Goal: Task Accomplishment & Management: Manage account settings

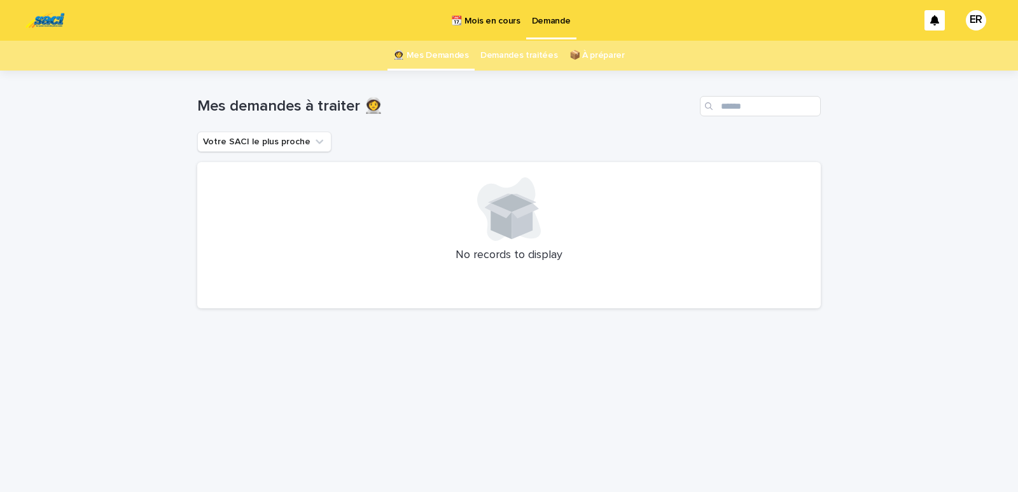
click at [473, 12] on p "📆 Mois en cours" at bounding box center [485, 13] width 69 height 27
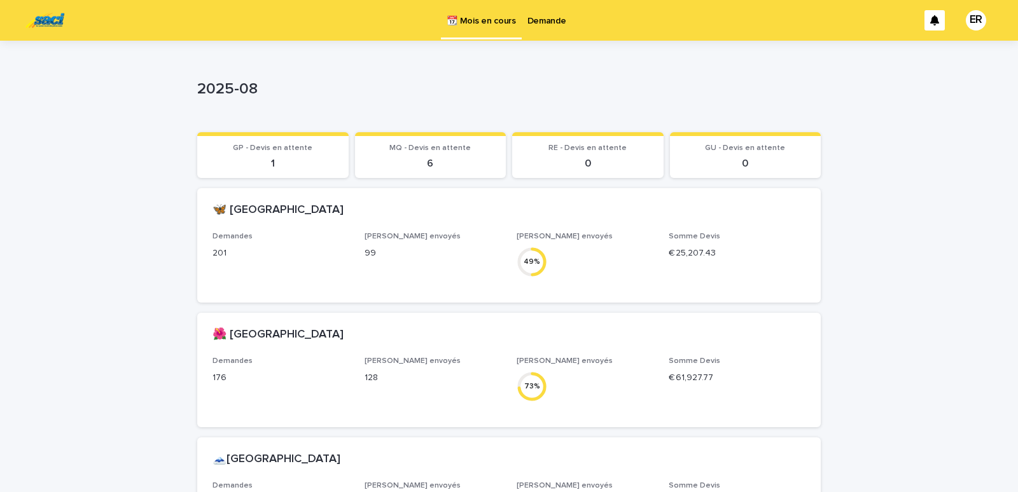
click at [551, 20] on p "Demande" at bounding box center [546, 13] width 39 height 27
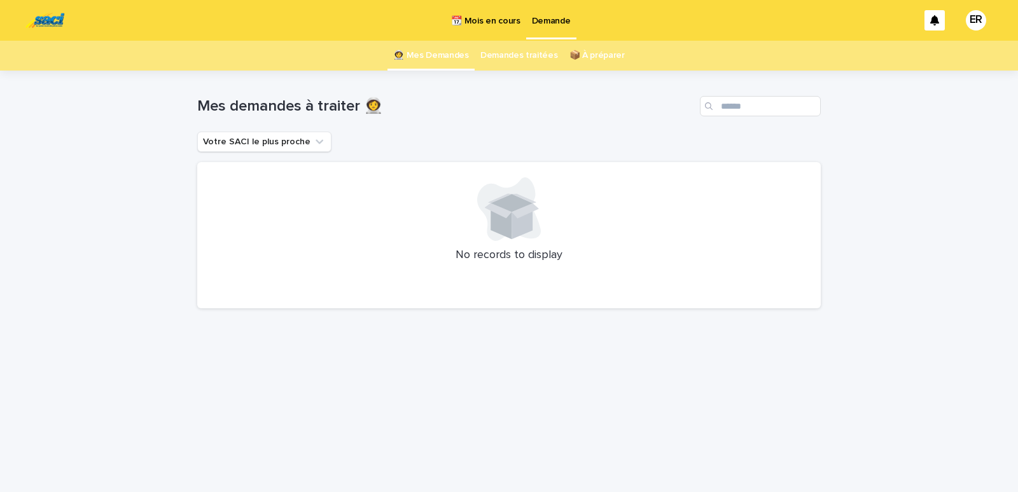
click at [482, 18] on p "📆 Mois en cours" at bounding box center [485, 13] width 69 height 27
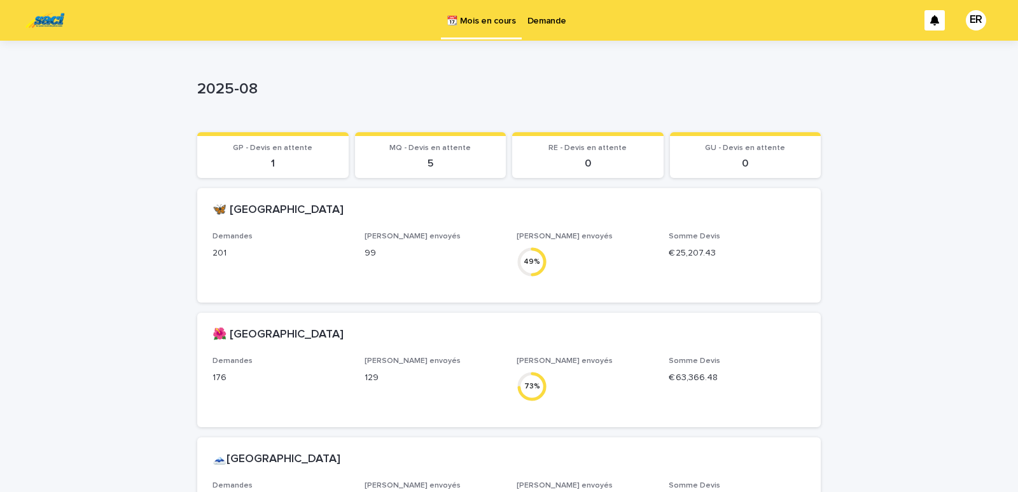
click at [546, 25] on p "Demande" at bounding box center [546, 13] width 39 height 27
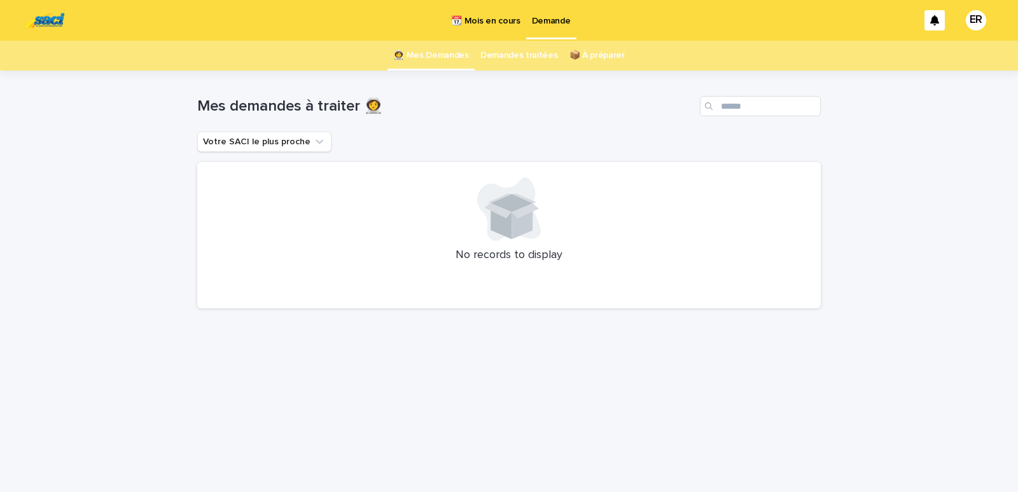
click at [497, 21] on p "📆 Mois en cours" at bounding box center [485, 13] width 69 height 27
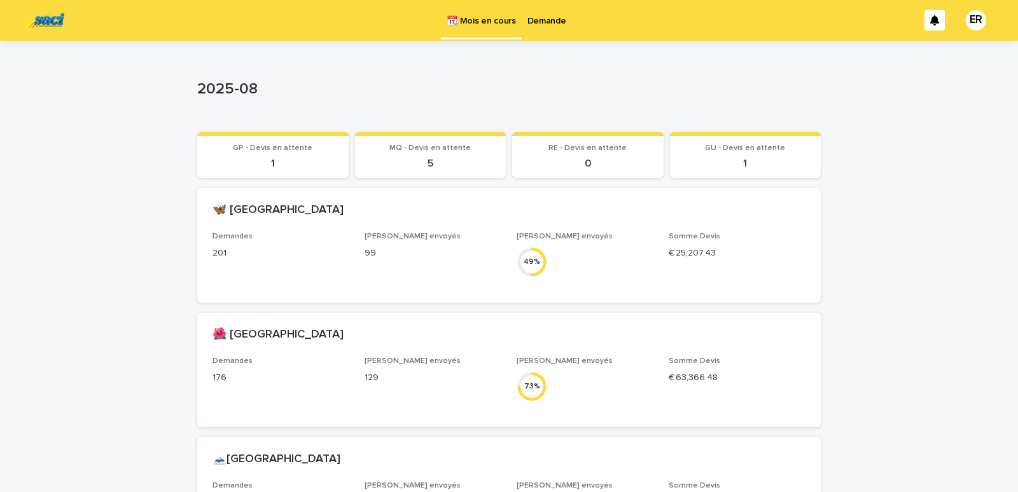
click at [536, 24] on p "Demande" at bounding box center [546, 13] width 39 height 27
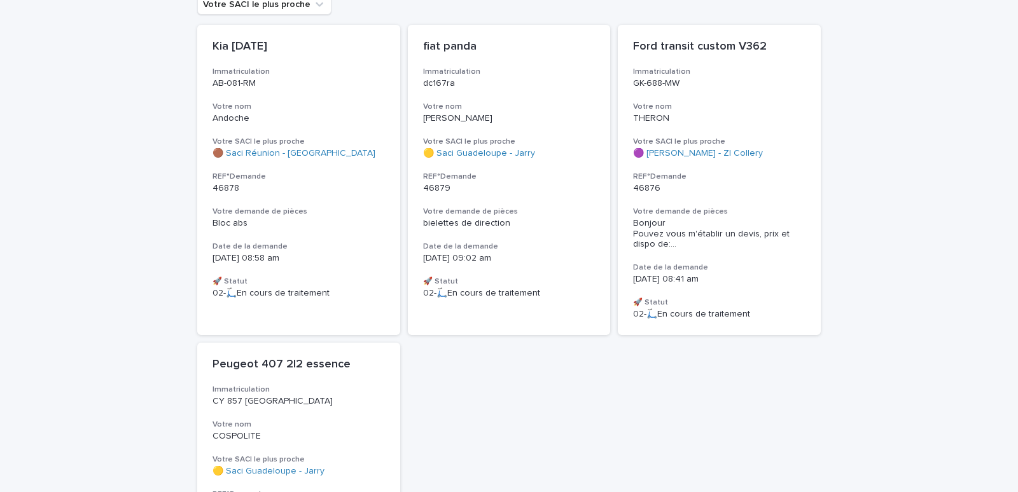
scroll to position [123, 0]
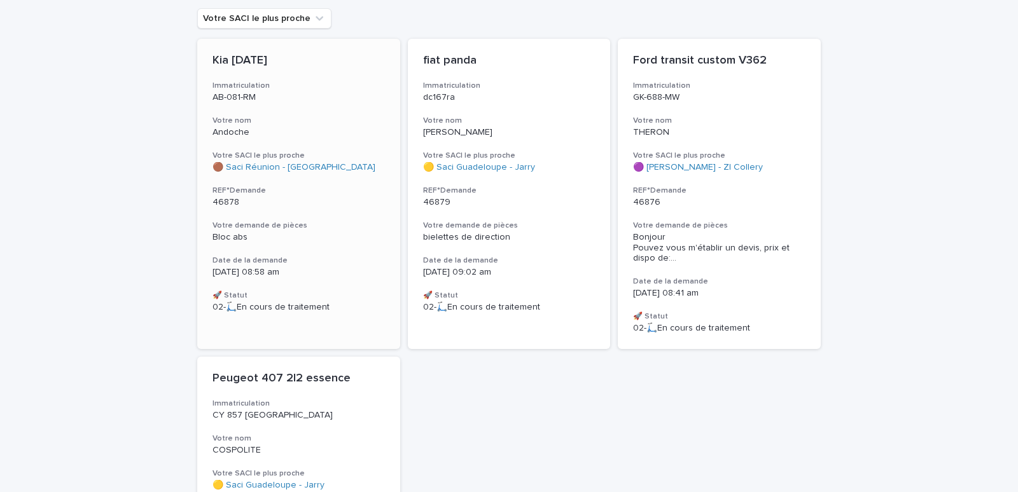
click at [271, 123] on h3 "Votre nom" at bounding box center [298, 121] width 172 height 10
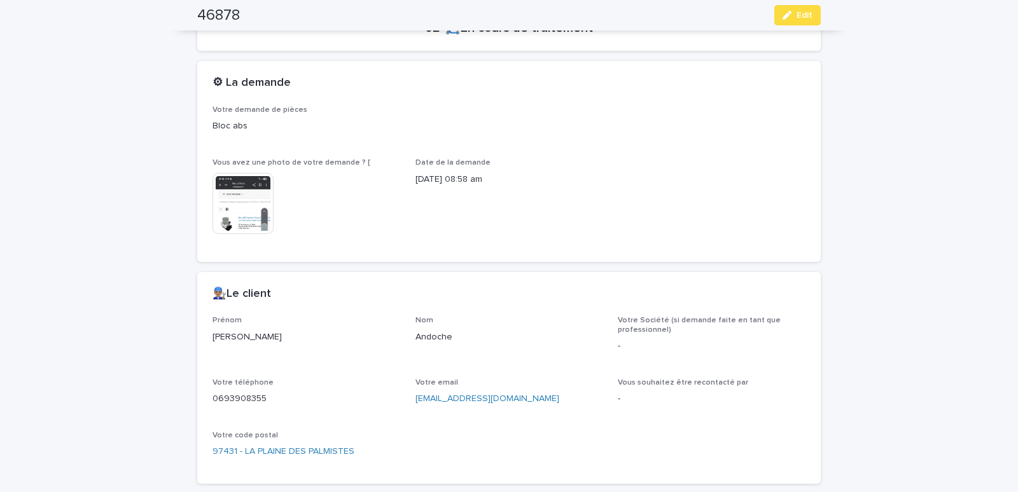
scroll to position [541, 0]
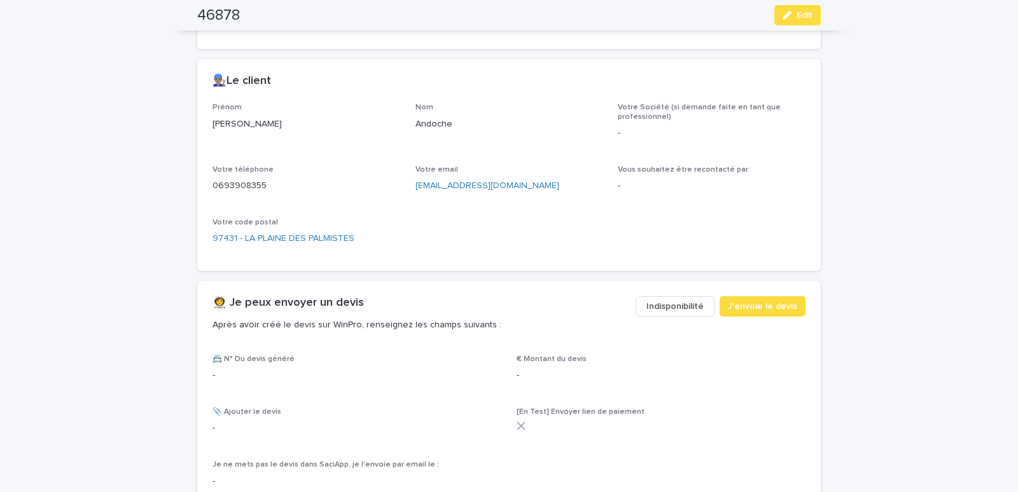
click at [668, 299] on button "Indisponibilité" at bounding box center [675, 306] width 79 height 20
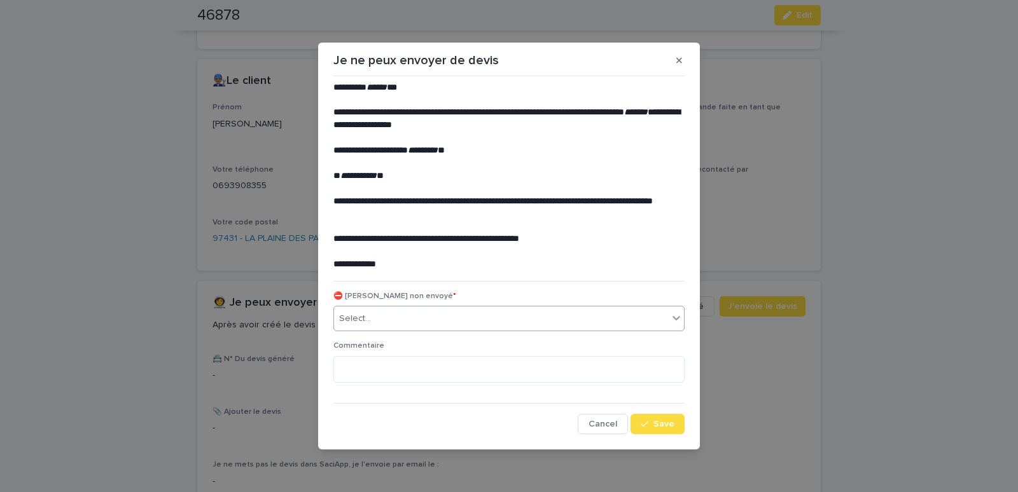
click at [511, 310] on div "Select..." at bounding box center [501, 319] width 334 height 21
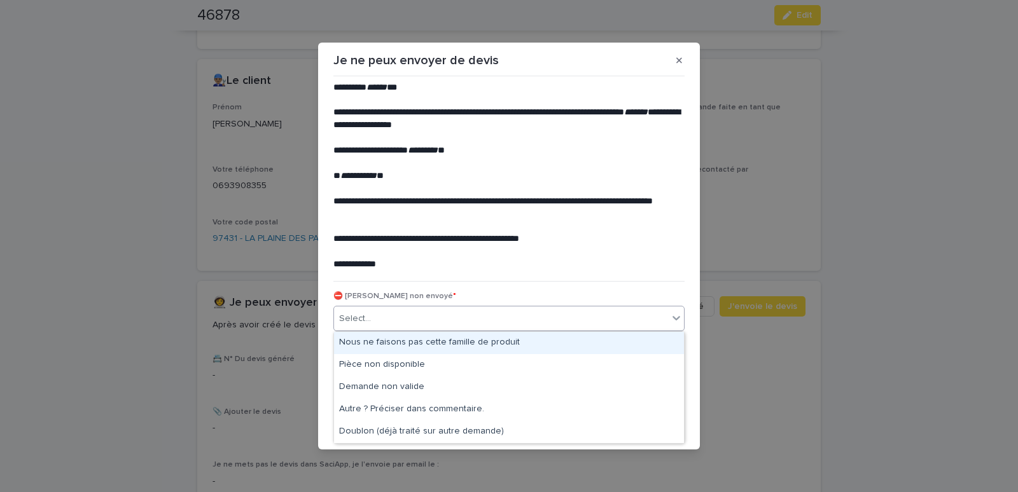
click at [403, 335] on div "Nous ne faisons pas cette famille de produit" at bounding box center [509, 343] width 350 height 22
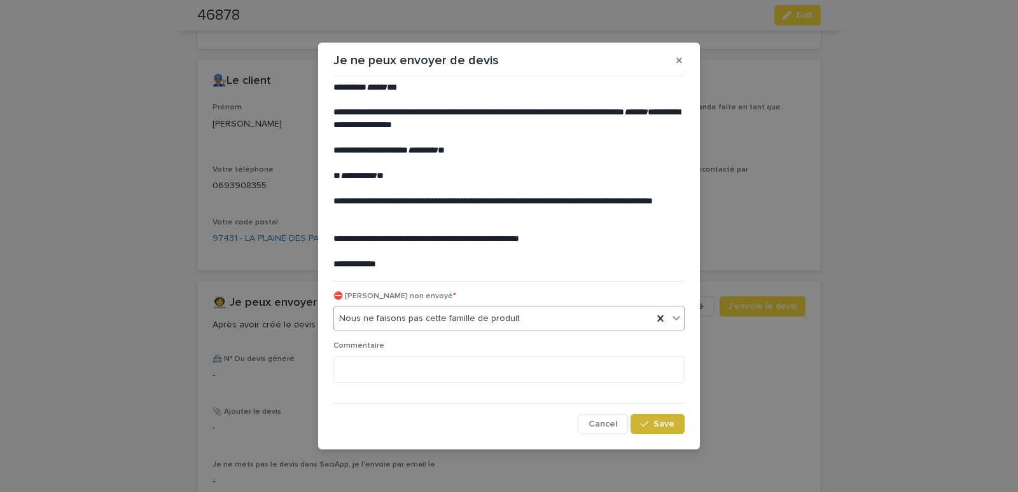
click at [664, 424] on span "Save" at bounding box center [663, 424] width 21 height 9
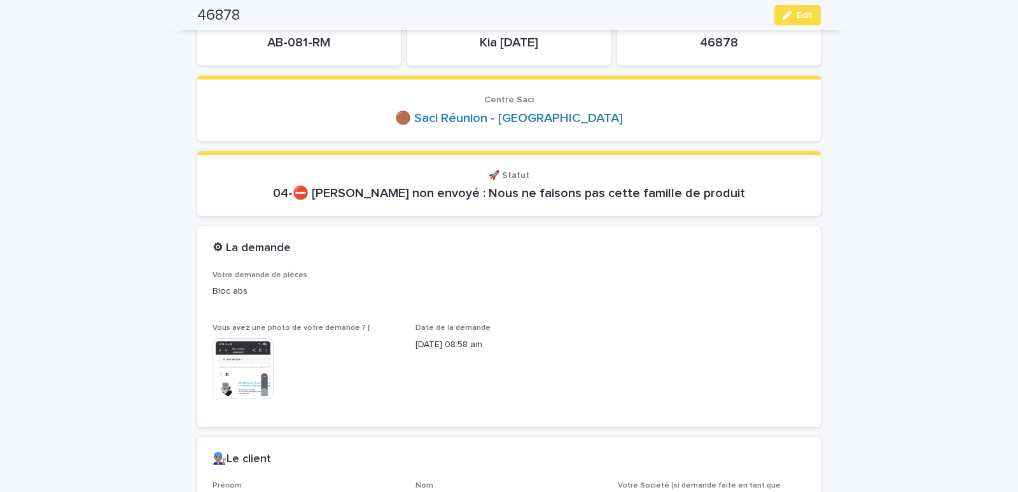
scroll to position [0, 0]
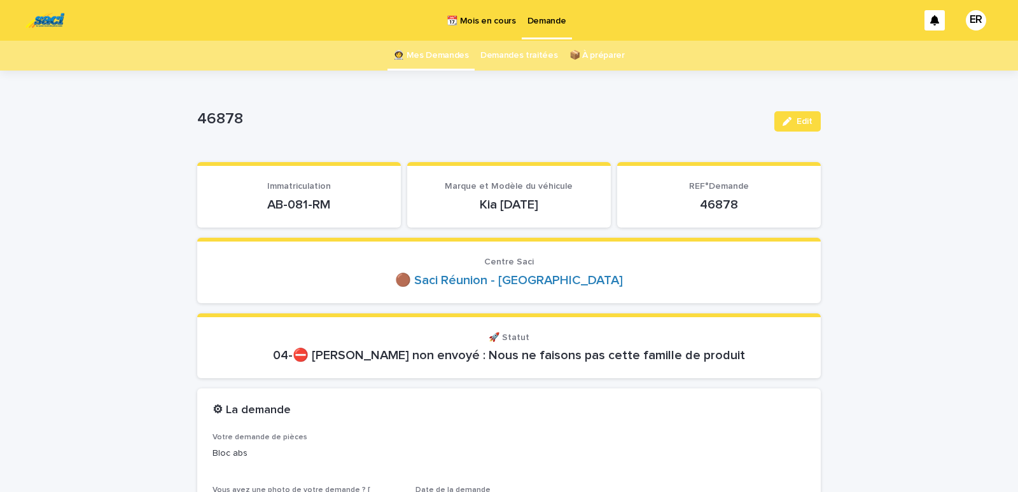
click at [429, 55] on link "👩‍🚀 Mes Demandes" at bounding box center [431, 56] width 76 height 30
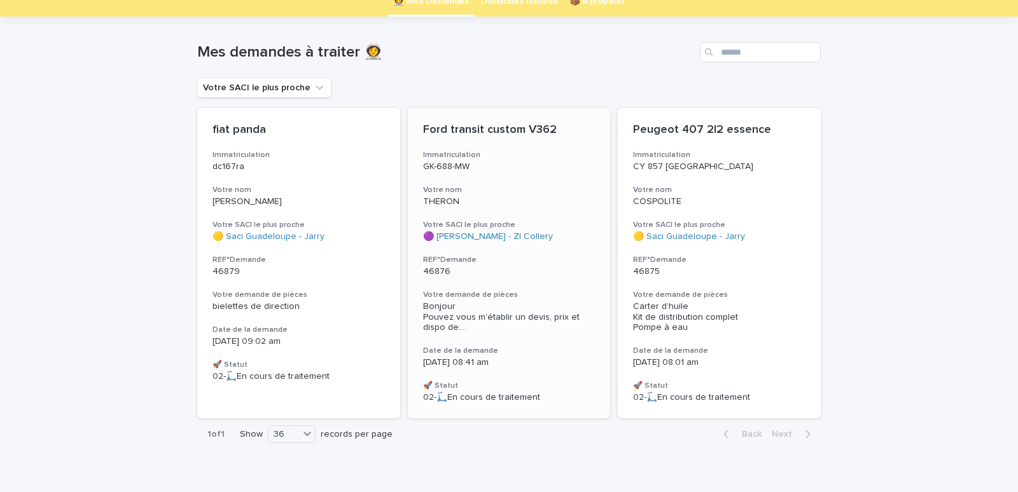
scroll to position [75, 0]
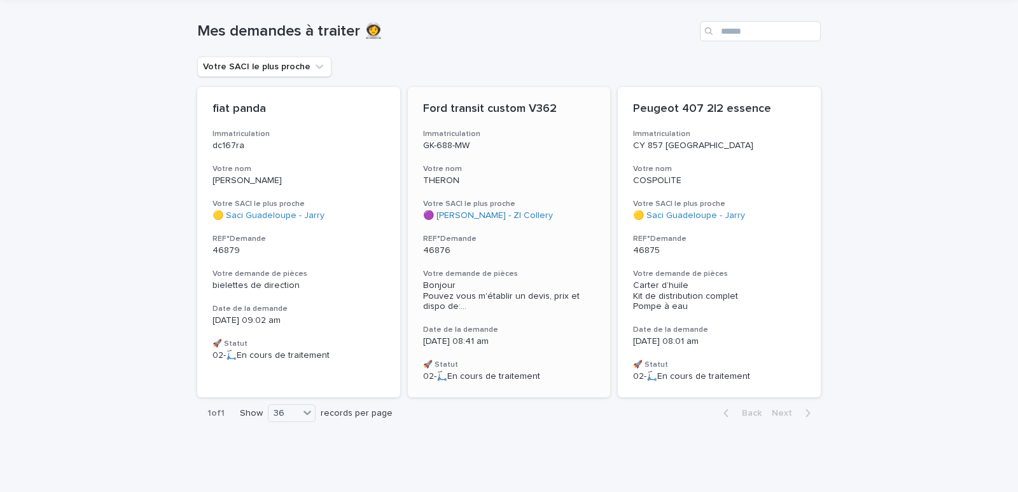
click at [506, 170] on h3 "Votre nom" at bounding box center [509, 169] width 172 height 10
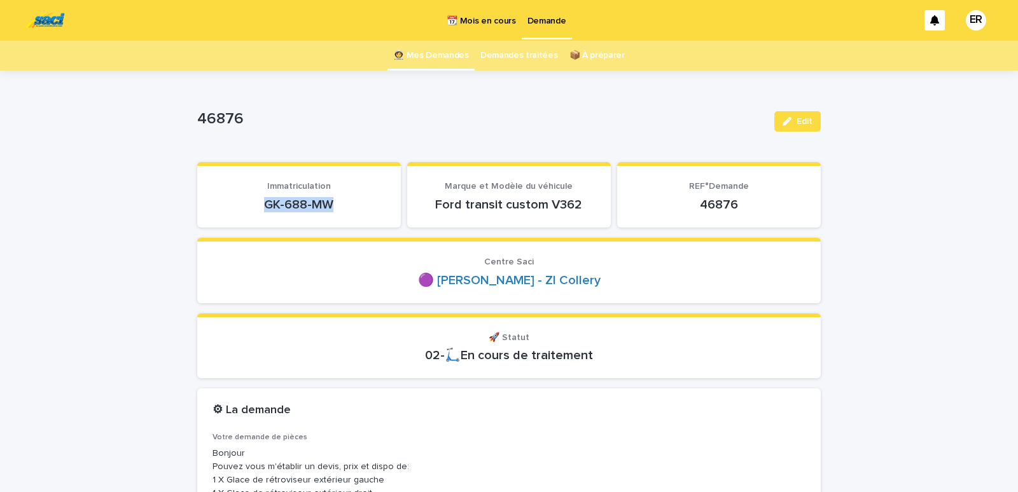
drag, startPoint x: 260, startPoint y: 203, endPoint x: 336, endPoint y: 205, distance: 75.7
click at [336, 205] on p "GK-688-MW" at bounding box center [298, 204] width 173 height 15
copy p "GK-688-MW"
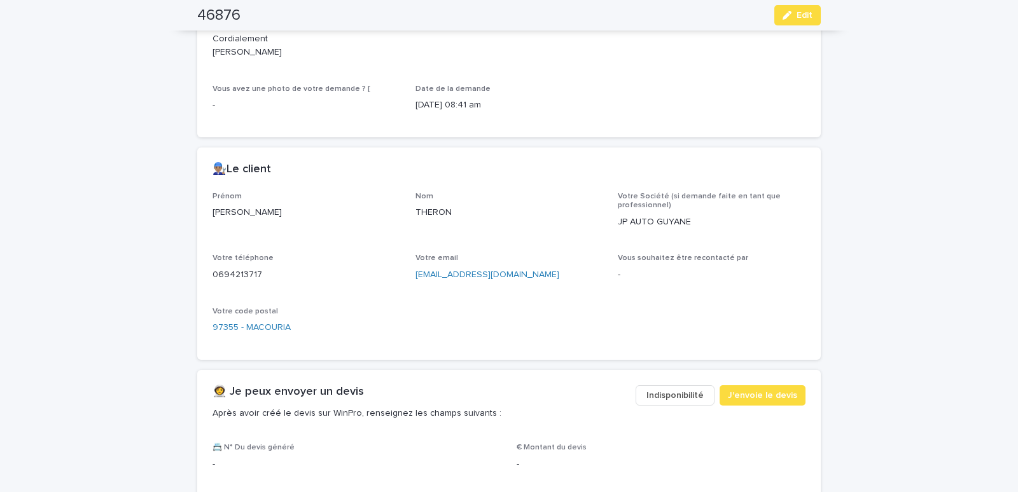
scroll to position [487, 0]
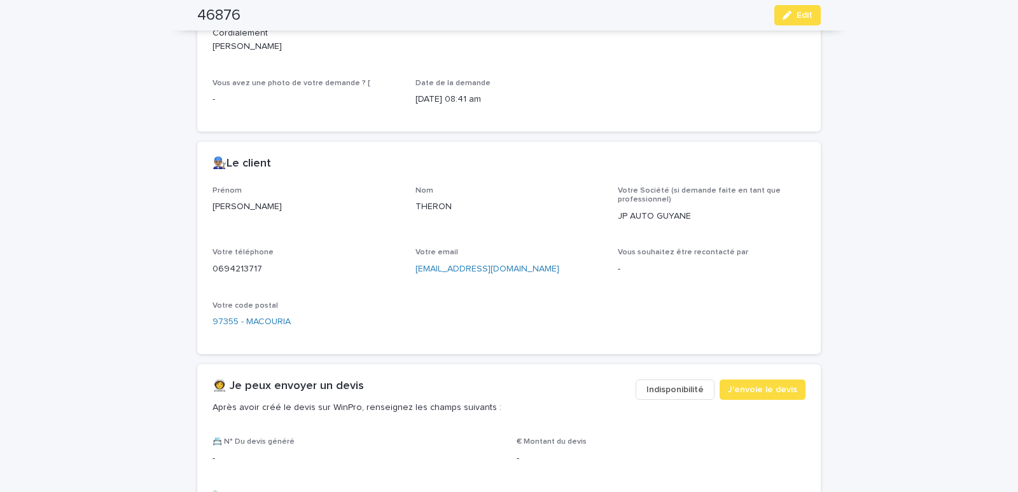
click at [670, 382] on button "Indisponibilité" at bounding box center [675, 390] width 79 height 20
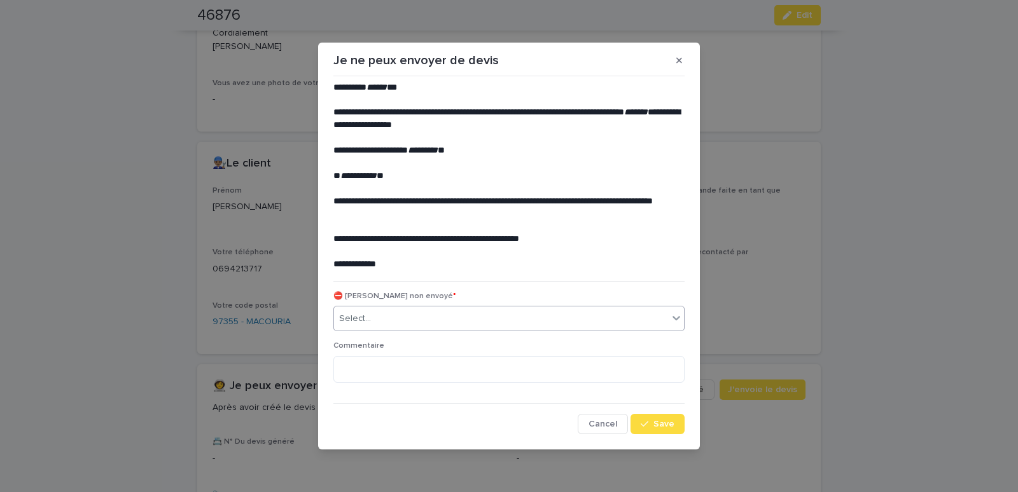
click at [495, 321] on div "Select..." at bounding box center [501, 319] width 334 height 21
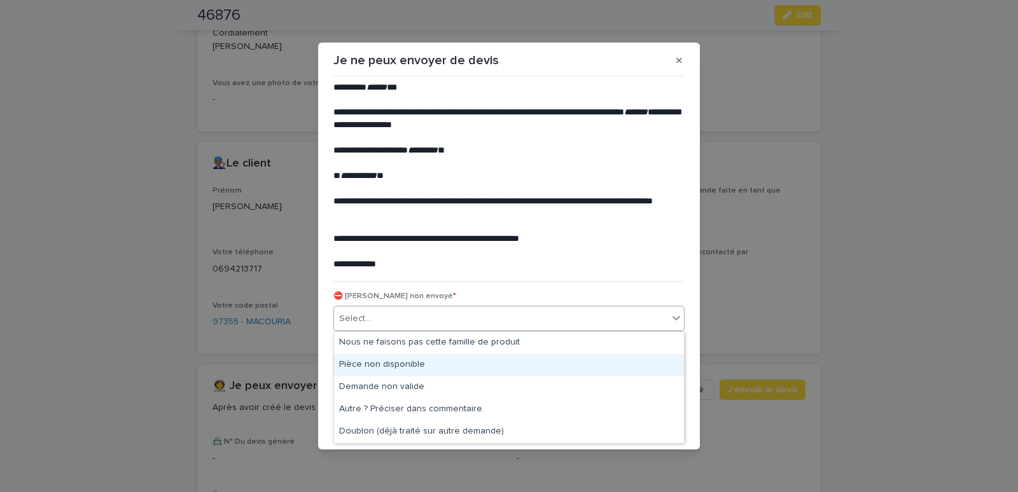
click at [365, 358] on div "Pièce non disponible" at bounding box center [509, 365] width 350 height 22
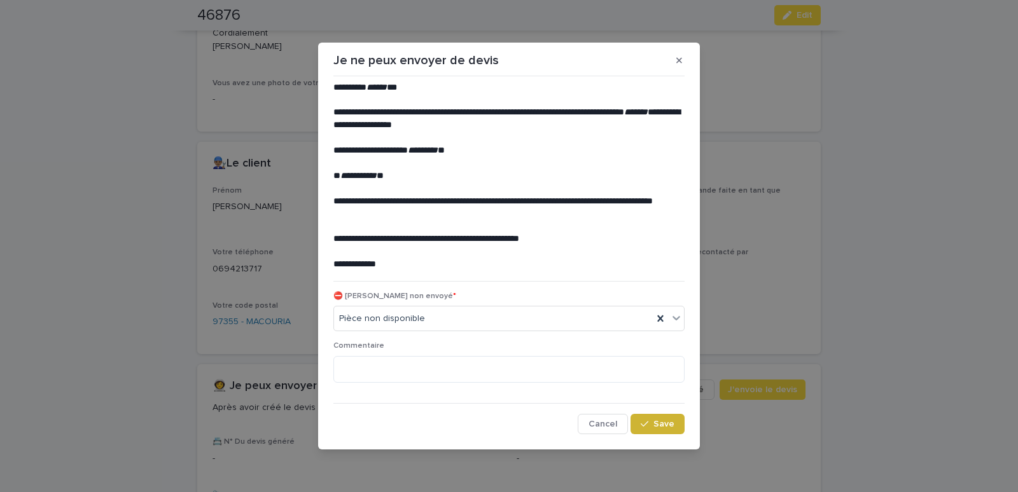
click at [648, 424] on icon "button" at bounding box center [645, 424] width 8 height 9
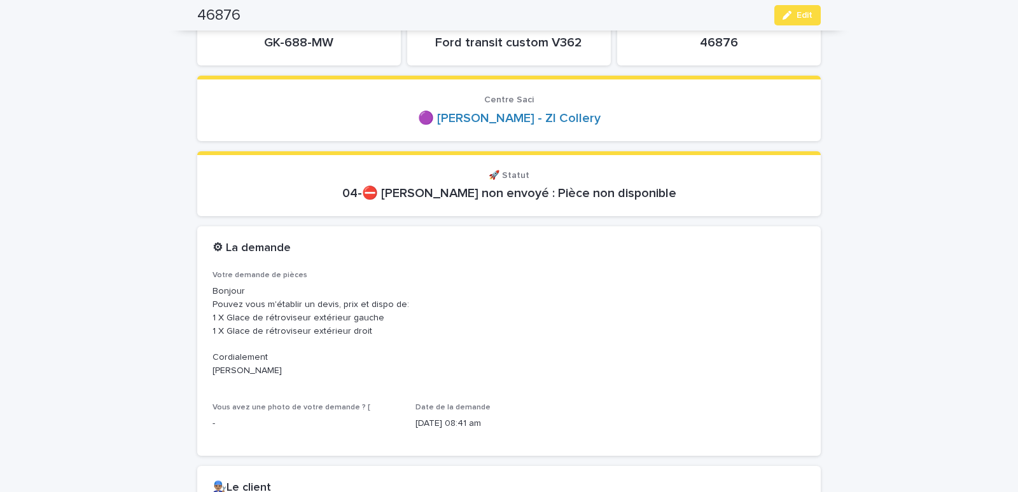
scroll to position [0, 0]
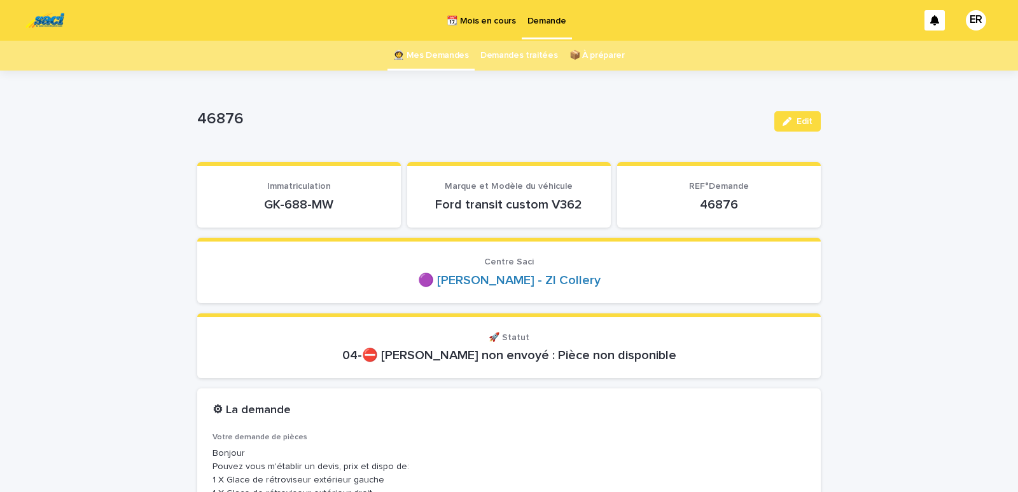
click at [447, 54] on link "👩‍🚀 Mes Demandes" at bounding box center [431, 56] width 76 height 30
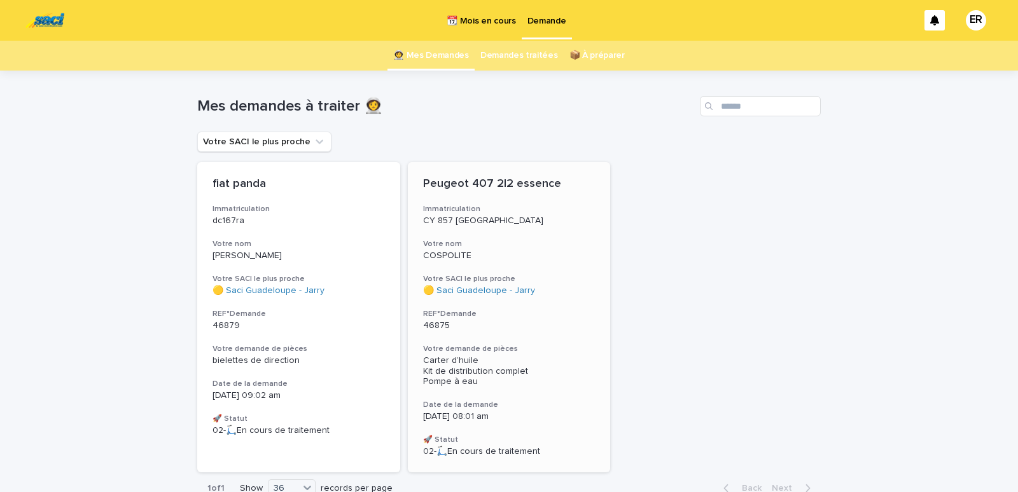
scroll to position [75, 0]
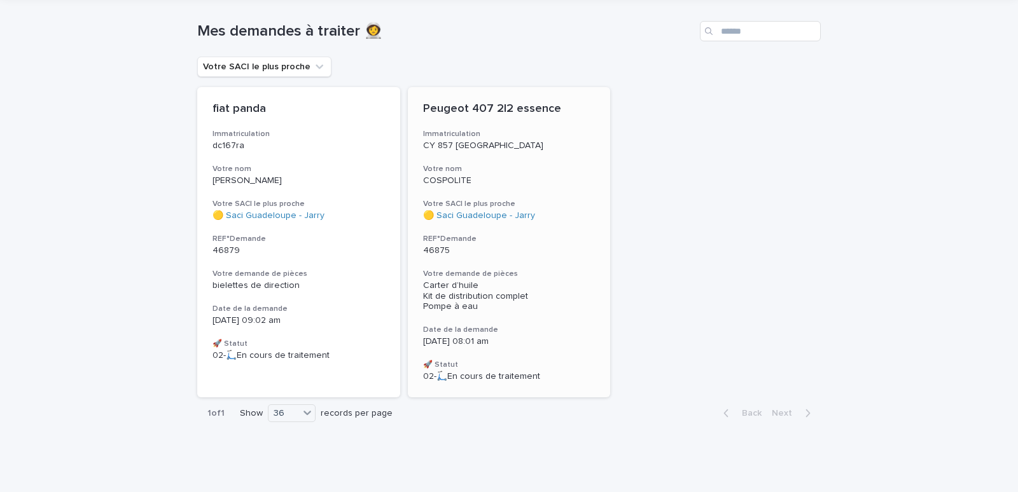
click at [501, 151] on p "CY 857 [GEOGRAPHIC_DATA]" at bounding box center [509, 146] width 172 height 11
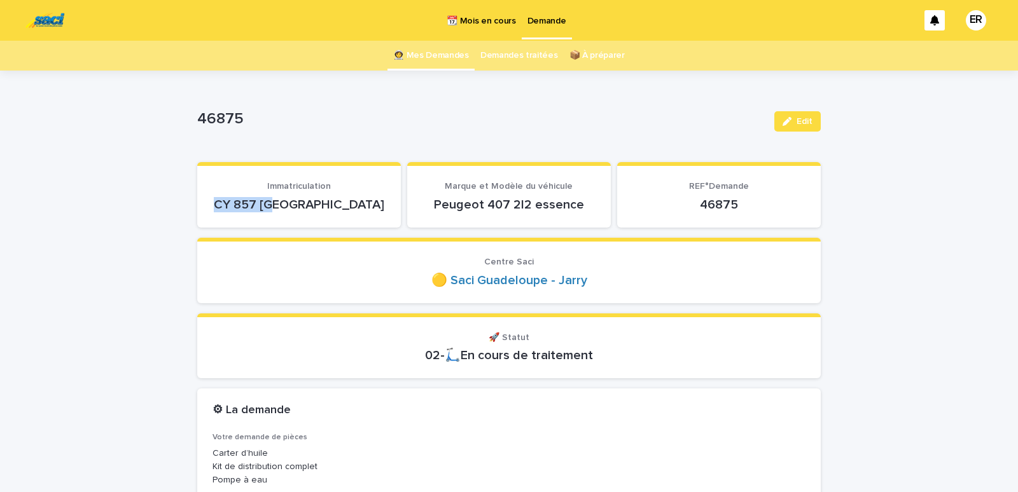
drag, startPoint x: 254, startPoint y: 205, endPoint x: 342, endPoint y: 205, distance: 87.8
click at [342, 205] on p "CY 857 [GEOGRAPHIC_DATA]" at bounding box center [298, 204] width 173 height 15
copy p "CY 857 [GEOGRAPHIC_DATA]"
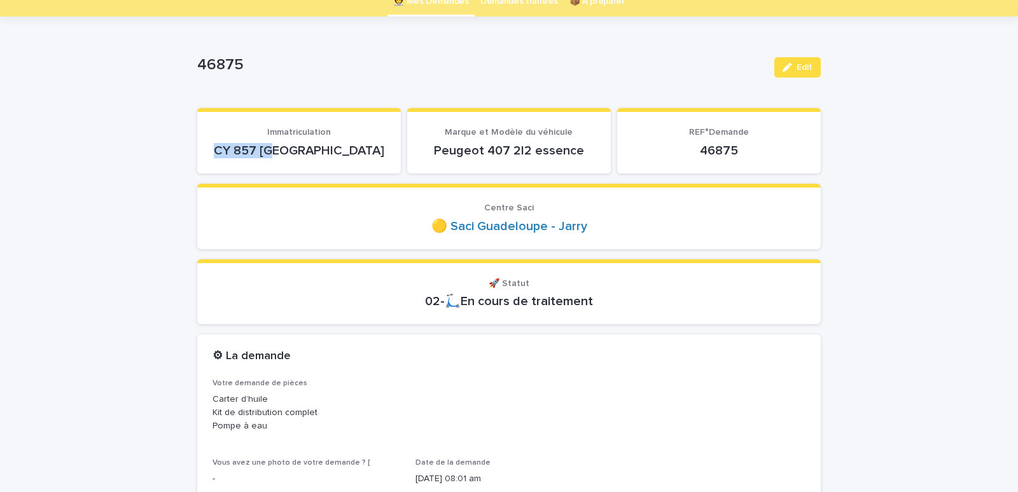
scroll to position [270, 0]
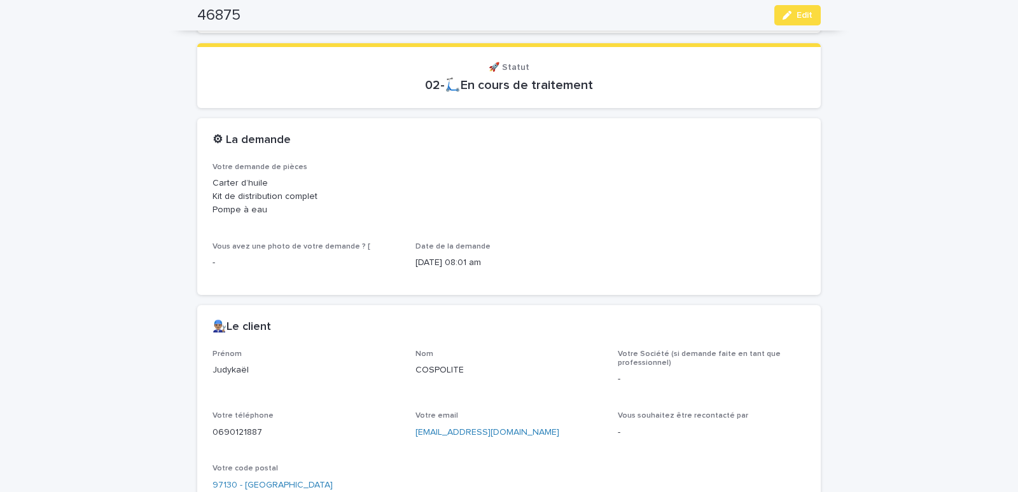
drag, startPoint x: 207, startPoint y: 377, endPoint x: 255, endPoint y: 375, distance: 47.8
click at [255, 375] on div "Prénom [PERSON_NAME] COSPOLITE Votre Société (si demande faite en tant que prof…" at bounding box center [508, 434] width 623 height 168
copy p "Judykaël"
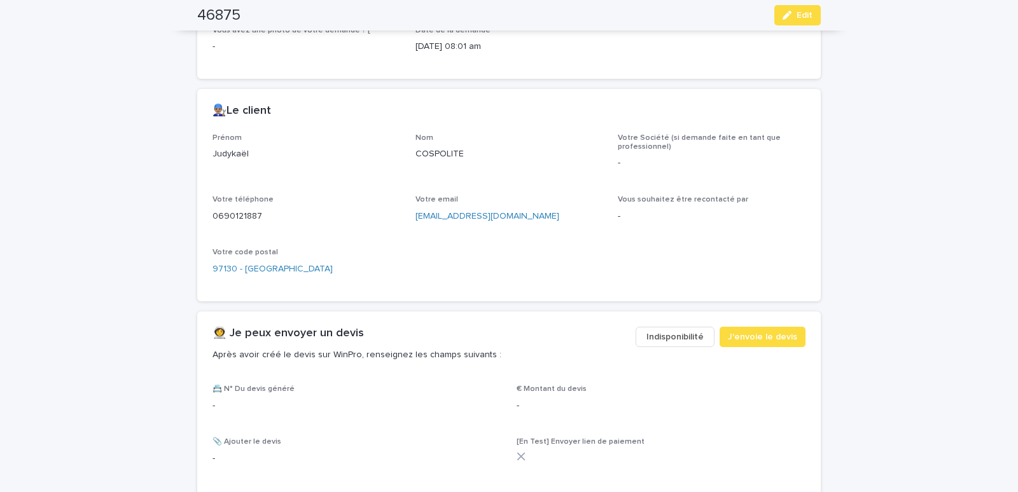
scroll to position [649, 0]
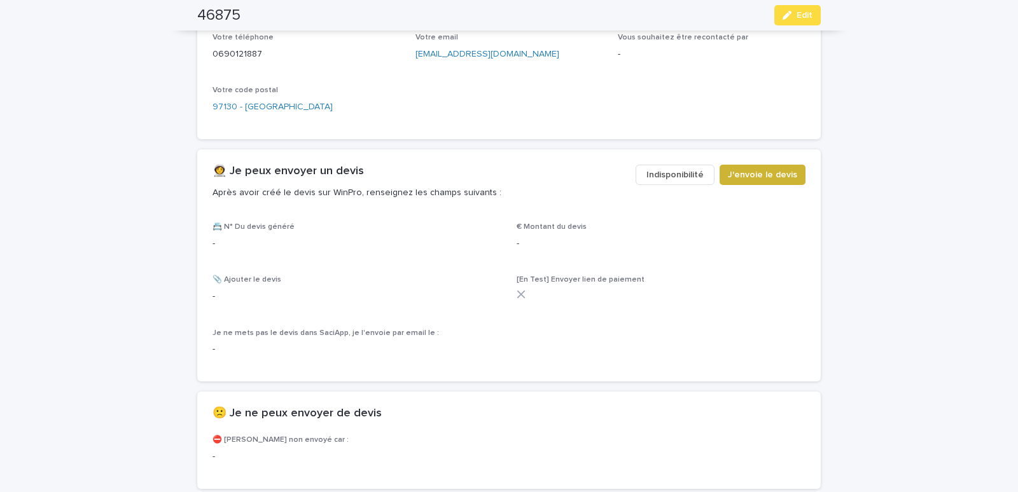
click at [759, 176] on span "J'envoie le devis" at bounding box center [762, 175] width 69 height 13
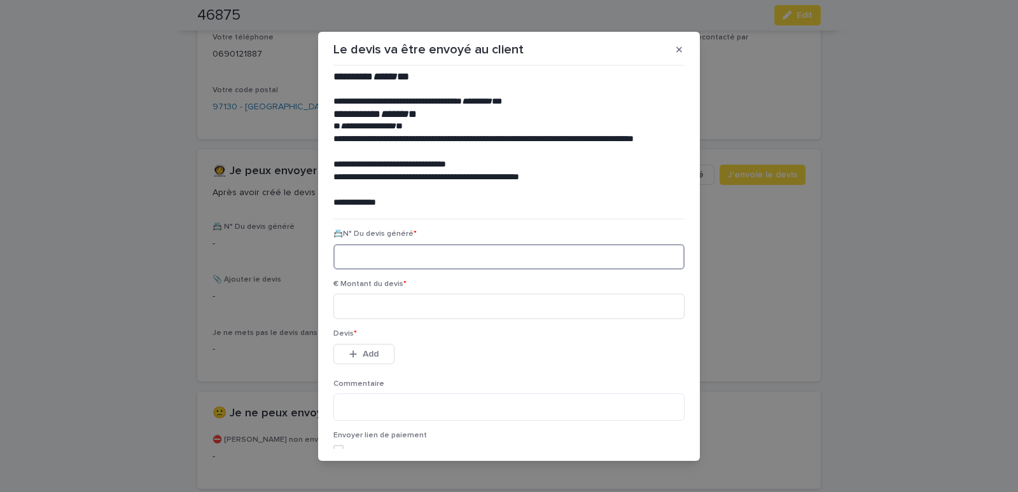
click at [372, 263] on input at bounding box center [508, 256] width 351 height 25
paste input "********"
type input "********"
click at [393, 304] on input at bounding box center [508, 306] width 351 height 25
type input "******"
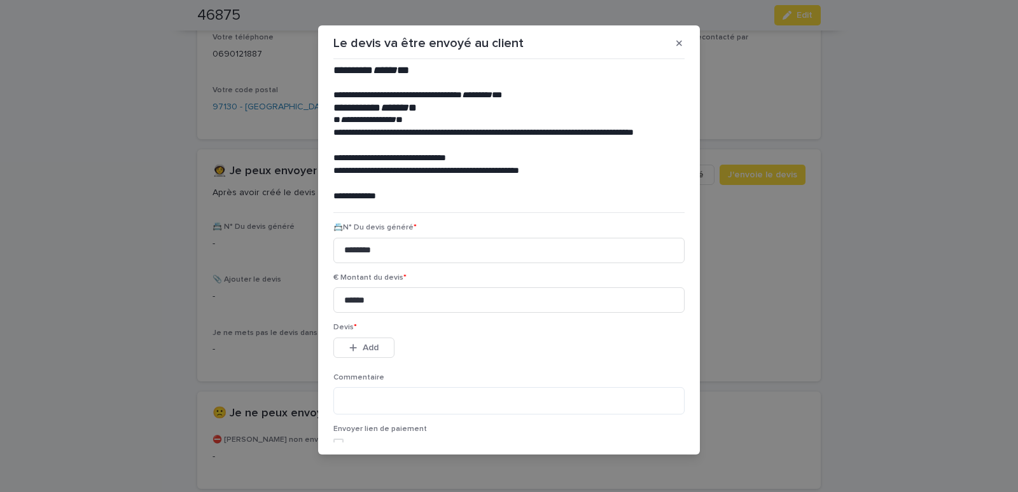
scroll to position [6, 0]
click at [352, 350] on icon "button" at bounding box center [353, 348] width 8 height 9
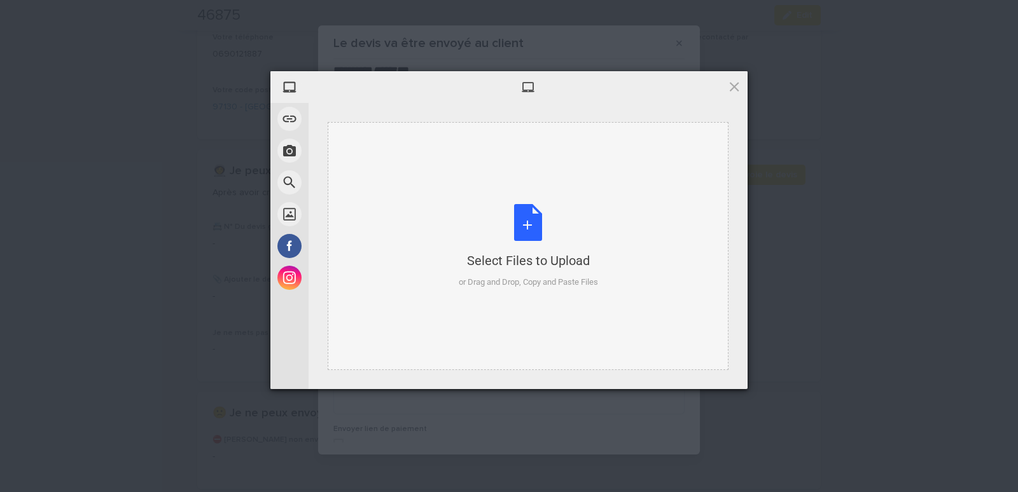
click at [350, 160] on div "Select Files to Upload or Drag and Drop, Copy and Paste Files" at bounding box center [528, 246] width 401 height 248
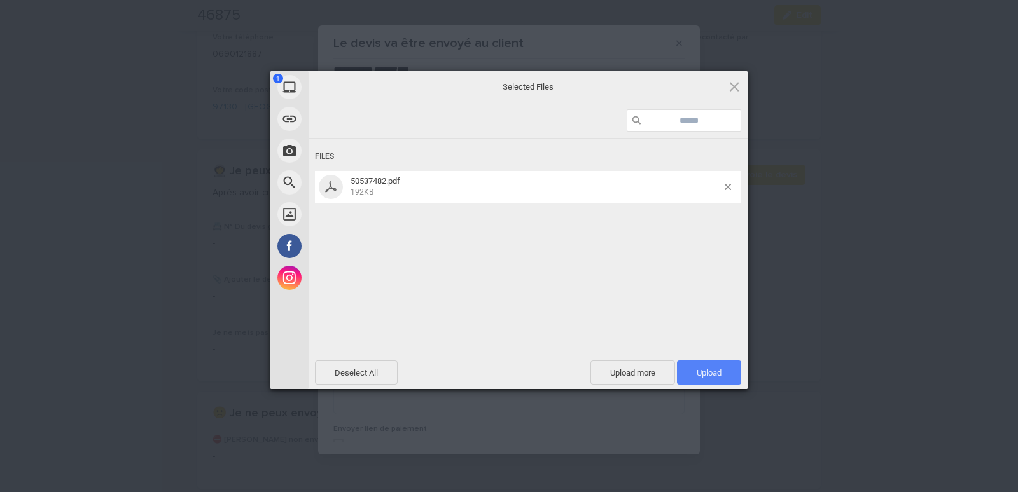
click at [705, 368] on span "Upload 1" at bounding box center [709, 373] width 25 height 10
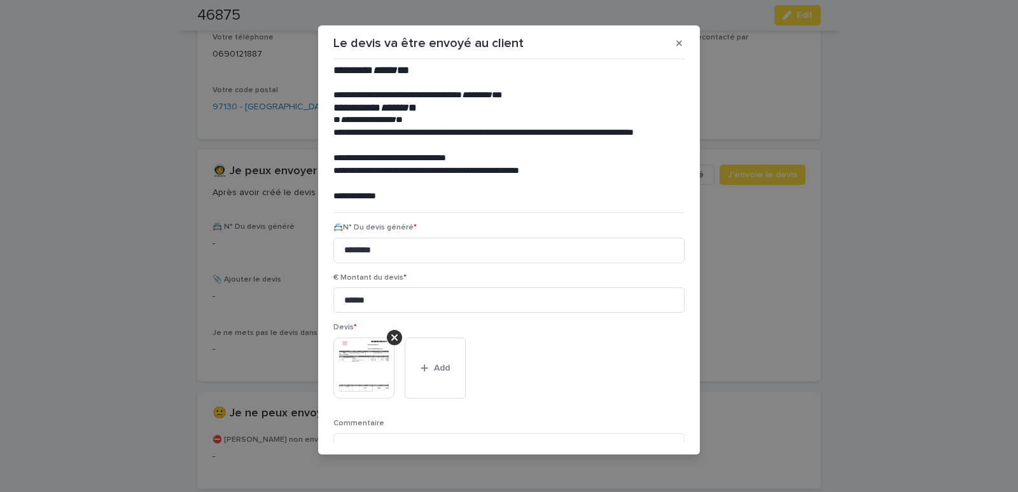
scroll to position [104, 0]
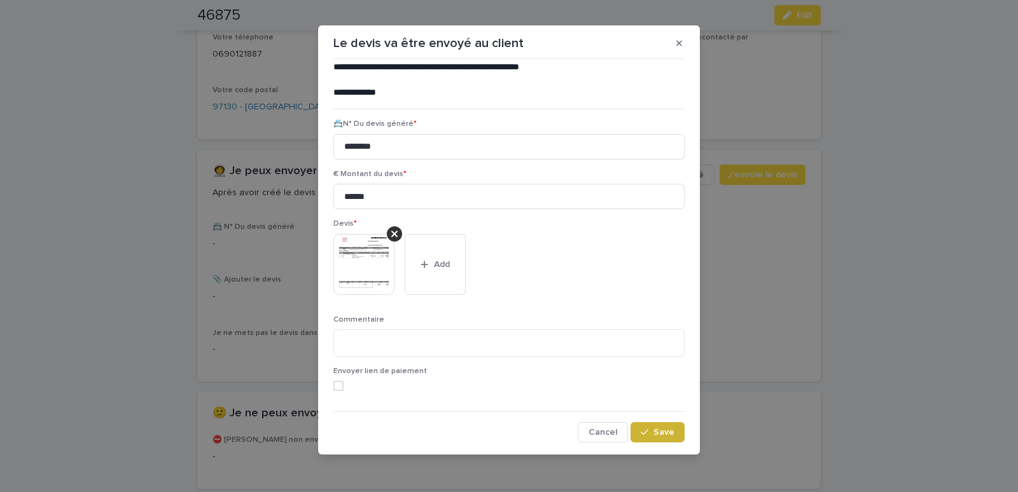
click at [641, 431] on icon "button" at bounding box center [645, 432] width 8 height 9
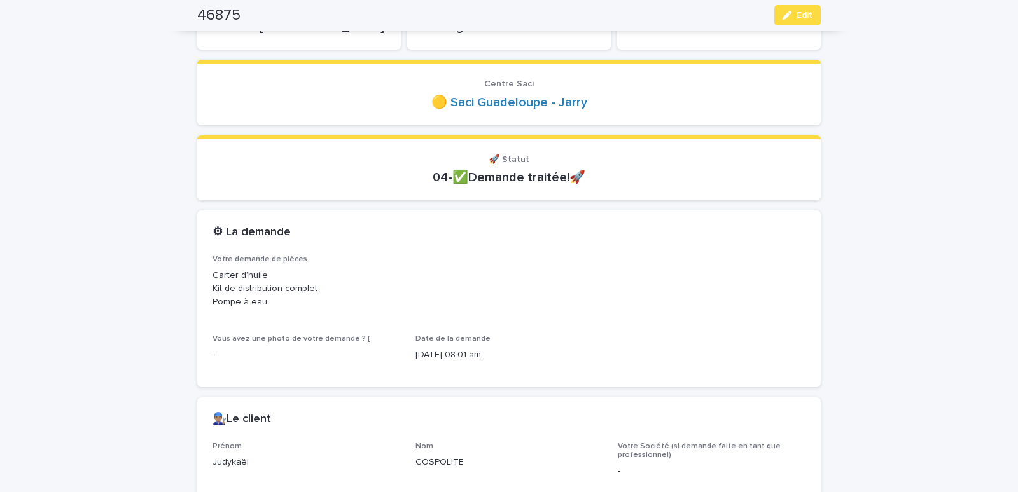
scroll to position [0, 0]
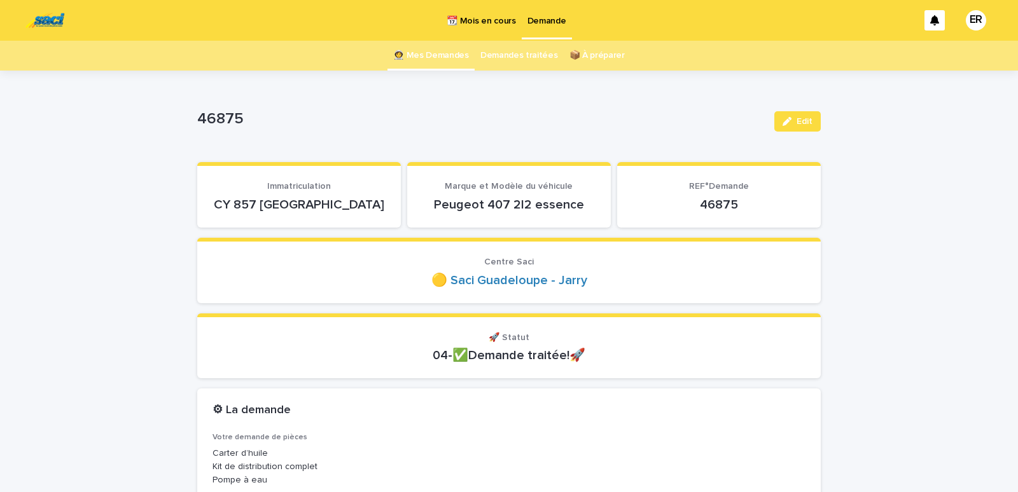
click at [436, 54] on link "👩‍🚀 Mes Demandes" at bounding box center [431, 56] width 76 height 30
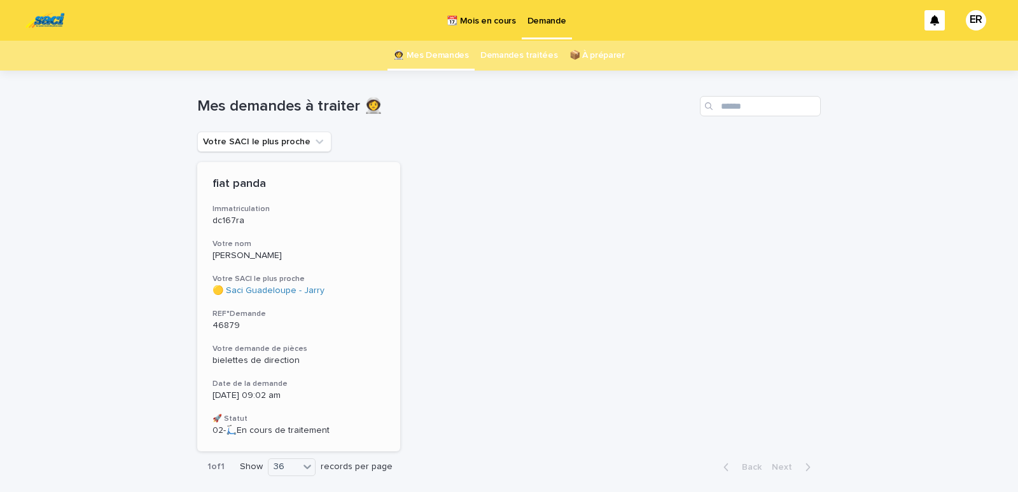
click at [260, 242] on h3 "Votre nom" at bounding box center [298, 244] width 172 height 10
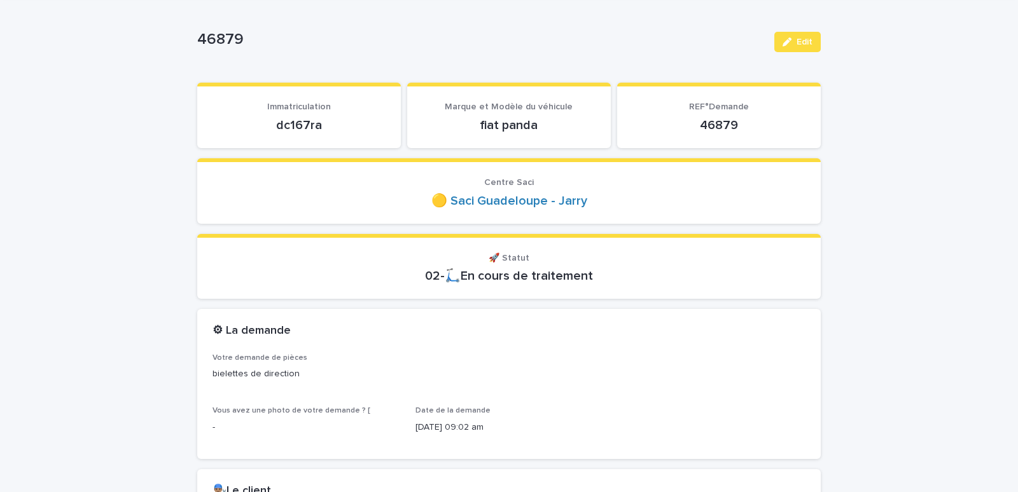
scroll to position [108, 0]
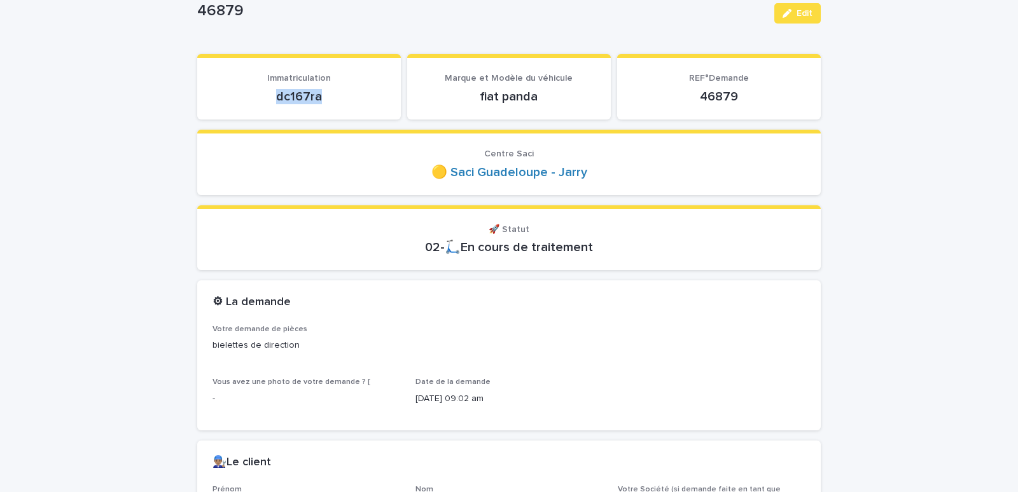
drag, startPoint x: 266, startPoint y: 100, endPoint x: 363, endPoint y: 98, distance: 97.4
click at [363, 98] on p "dc167ra" at bounding box center [298, 96] width 173 height 15
copy p "dc167ra"
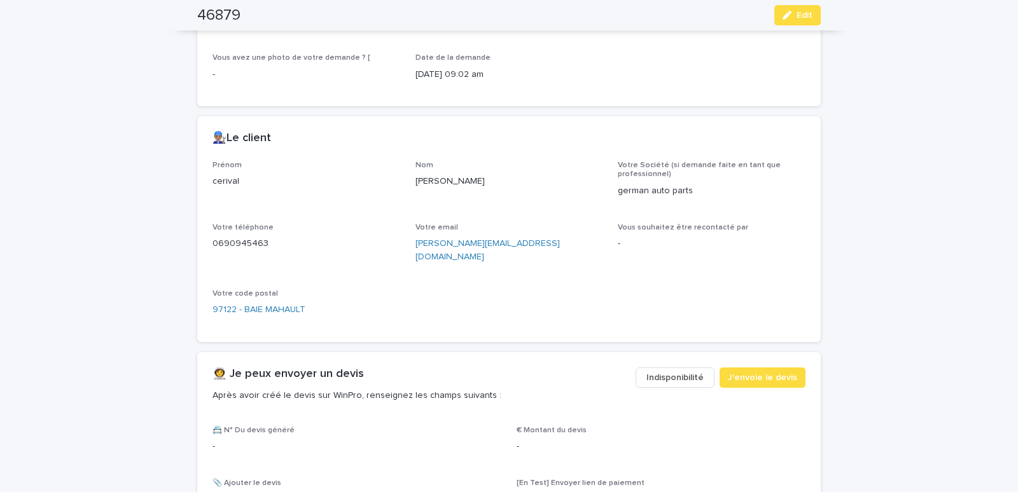
scroll to position [703, 0]
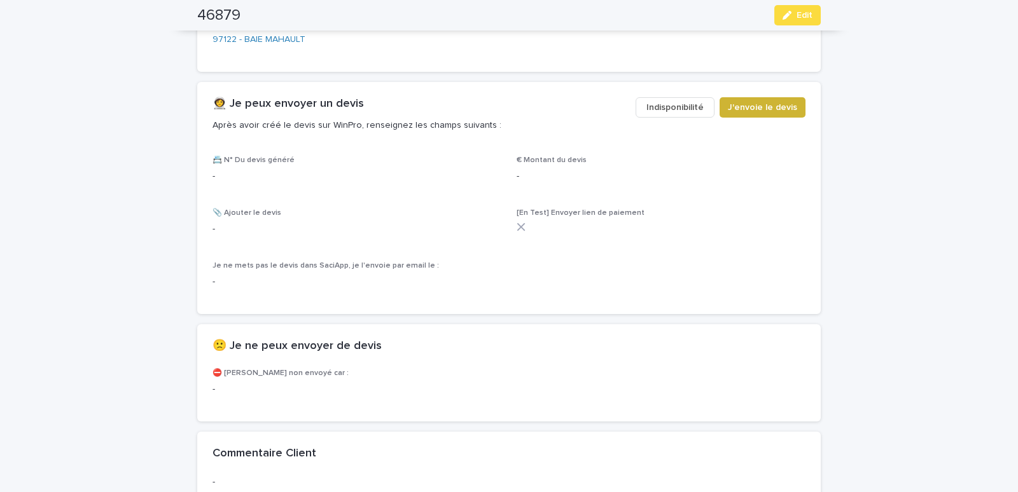
click at [745, 101] on span "J'envoie le devis" at bounding box center [762, 107] width 69 height 13
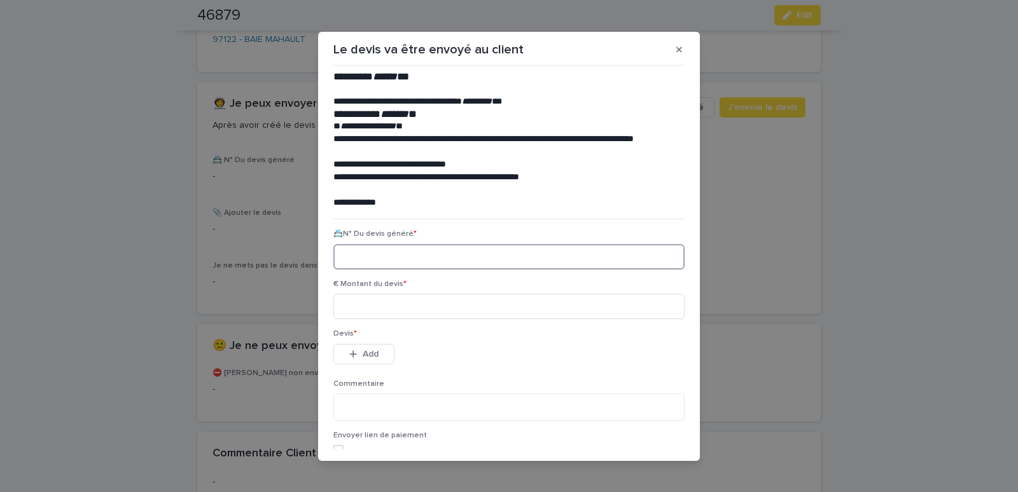
click at [344, 260] on input at bounding box center [508, 256] width 351 height 25
paste input "********"
type input "********"
click at [363, 306] on input at bounding box center [508, 306] width 351 height 25
type input "*****"
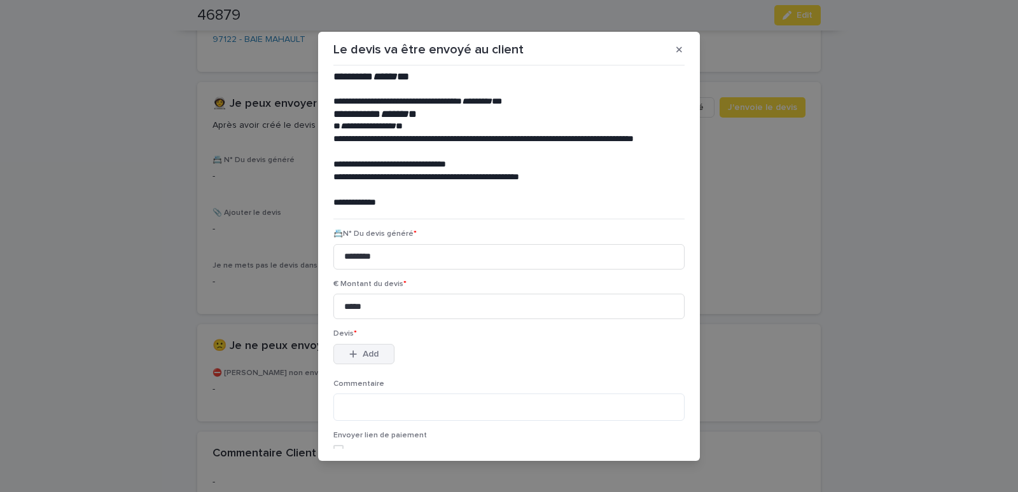
click at [357, 355] on div "button" at bounding box center [355, 354] width 13 height 9
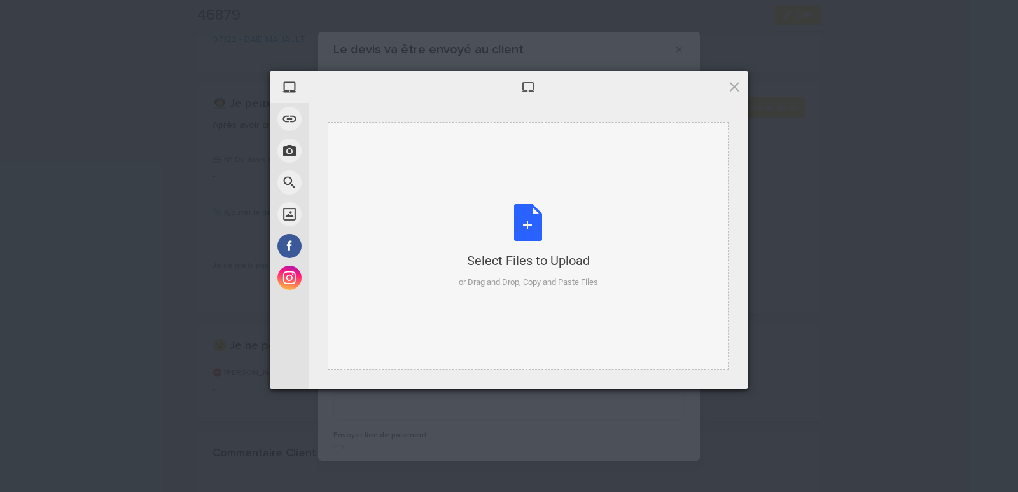
click at [402, 156] on div "Select Files to Upload or Drag and Drop, Copy and Paste Files" at bounding box center [528, 246] width 401 height 248
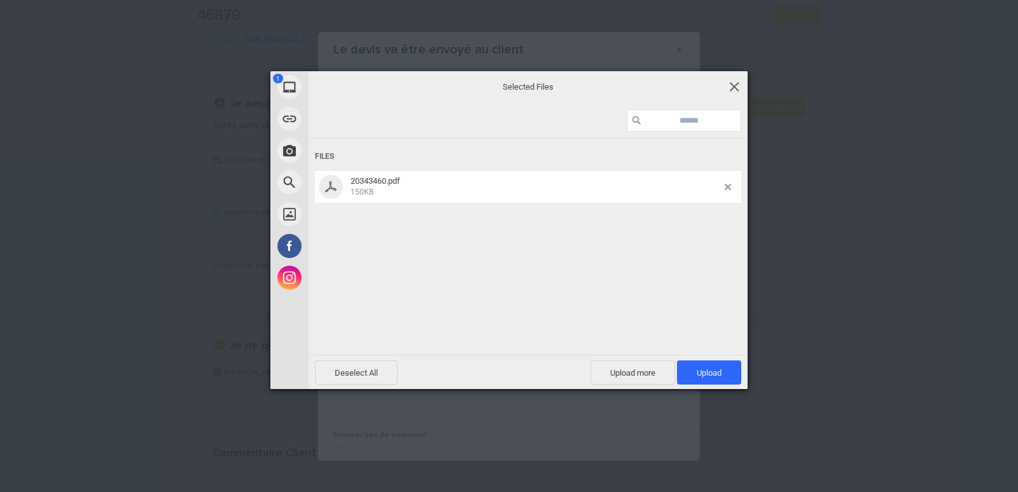
click at [731, 88] on span at bounding box center [734, 87] width 14 height 14
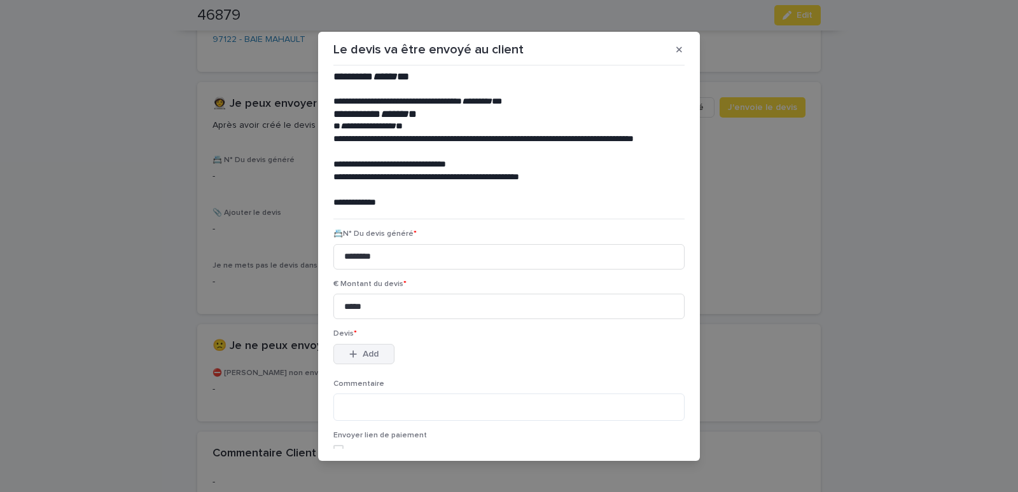
click at [363, 357] on span "Add" at bounding box center [371, 354] width 16 height 9
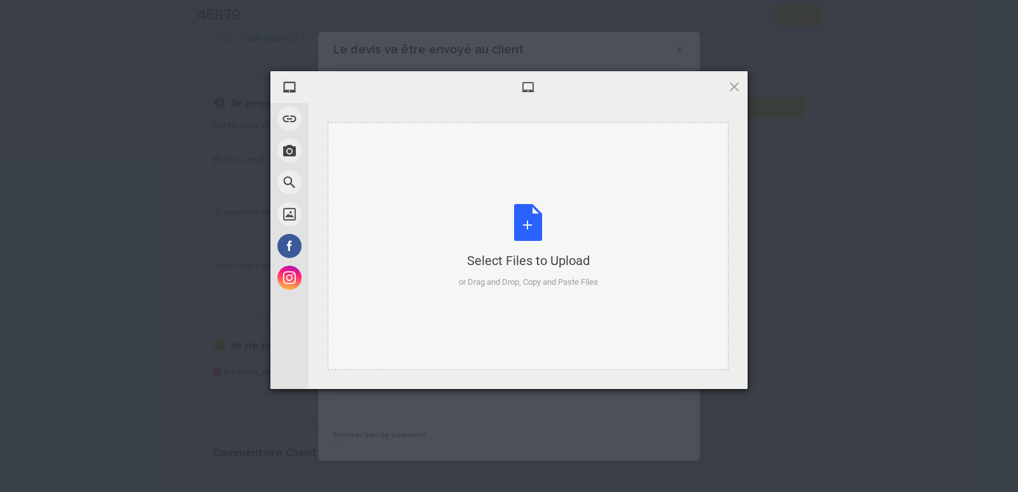
click at [377, 157] on div "Select Files to Upload or Drag and Drop, Copy and Paste Files" at bounding box center [528, 246] width 401 height 248
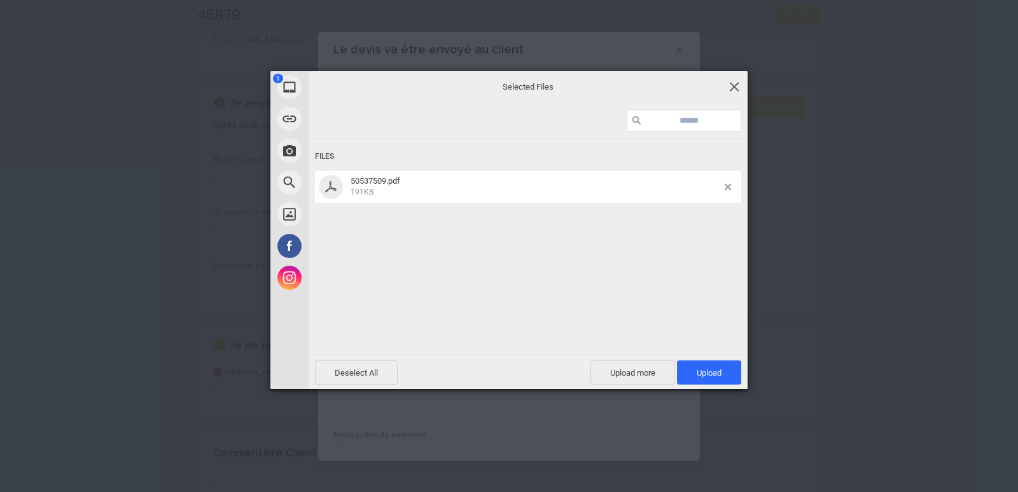
click at [730, 88] on span at bounding box center [734, 87] width 14 height 14
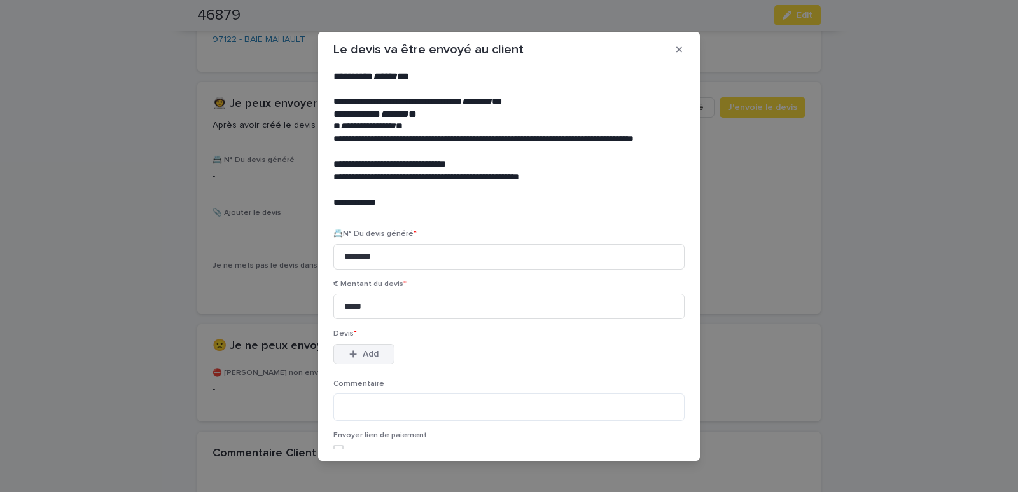
click at [363, 350] on span "Add" at bounding box center [371, 354] width 16 height 9
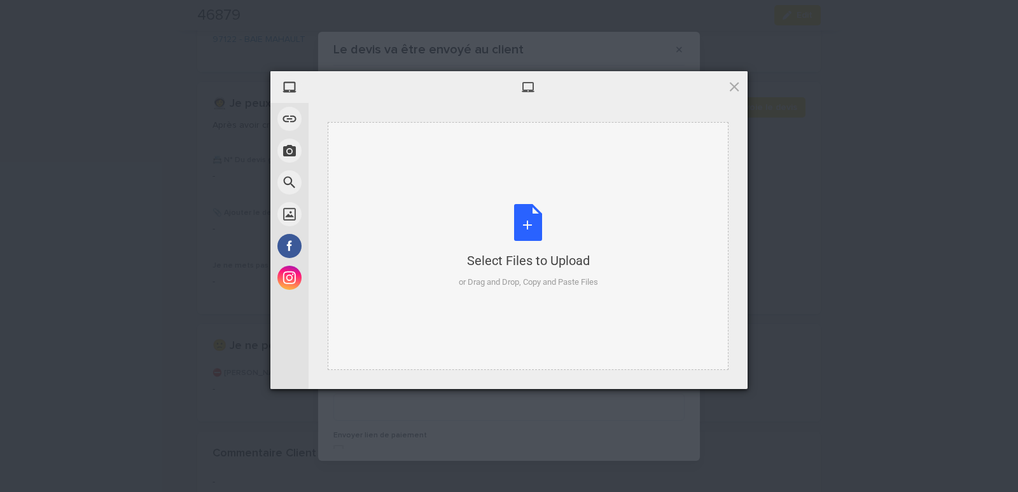
click at [366, 136] on div "Select Files to Upload or Drag and Drop, Copy and Paste Files" at bounding box center [528, 246] width 401 height 248
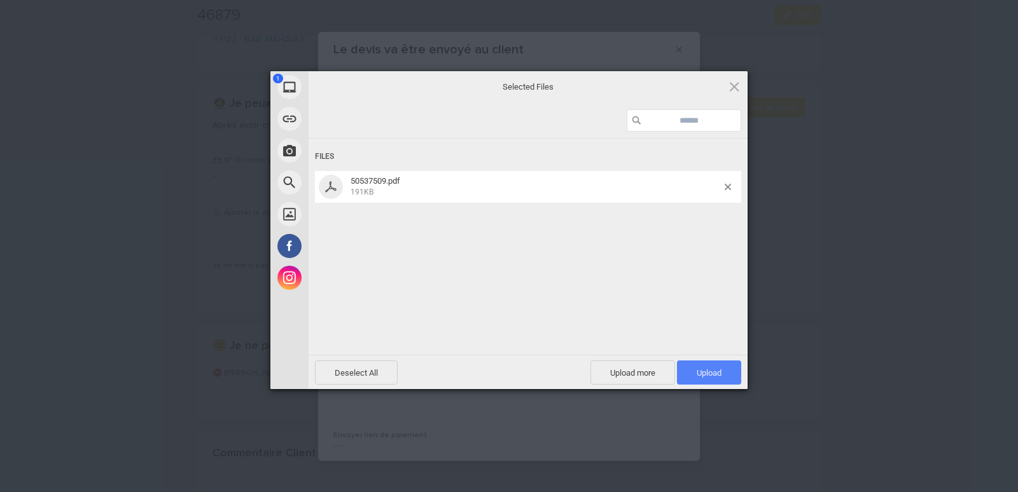
click at [711, 372] on span "Upload 1" at bounding box center [709, 373] width 25 height 10
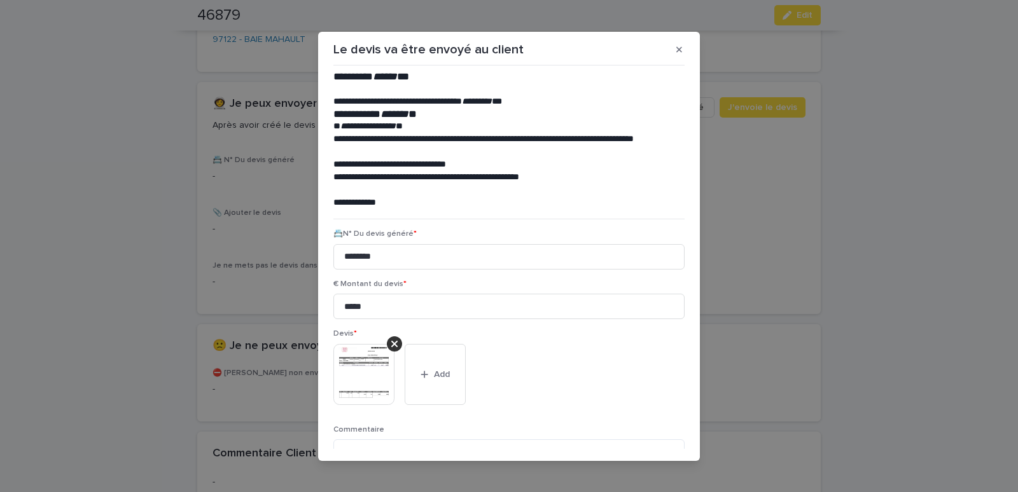
scroll to position [104, 0]
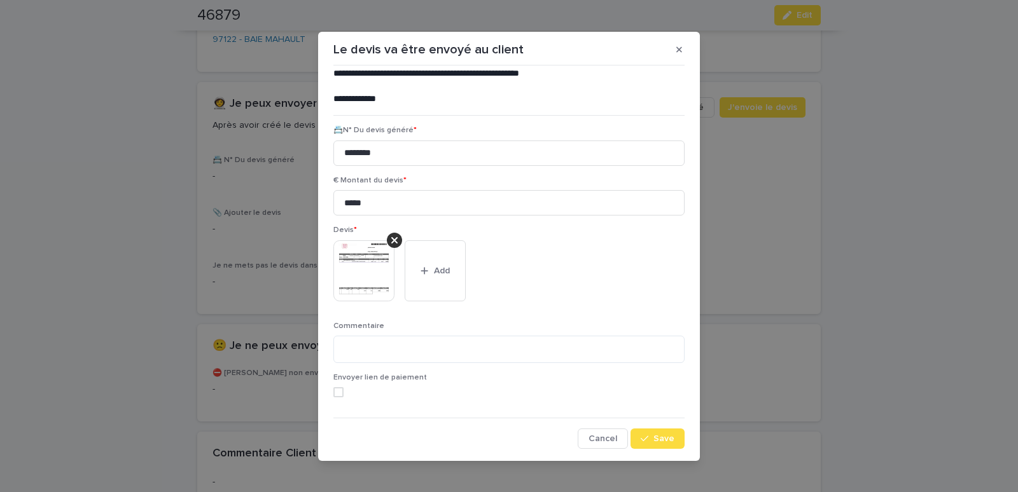
click at [373, 274] on img at bounding box center [363, 270] width 61 height 61
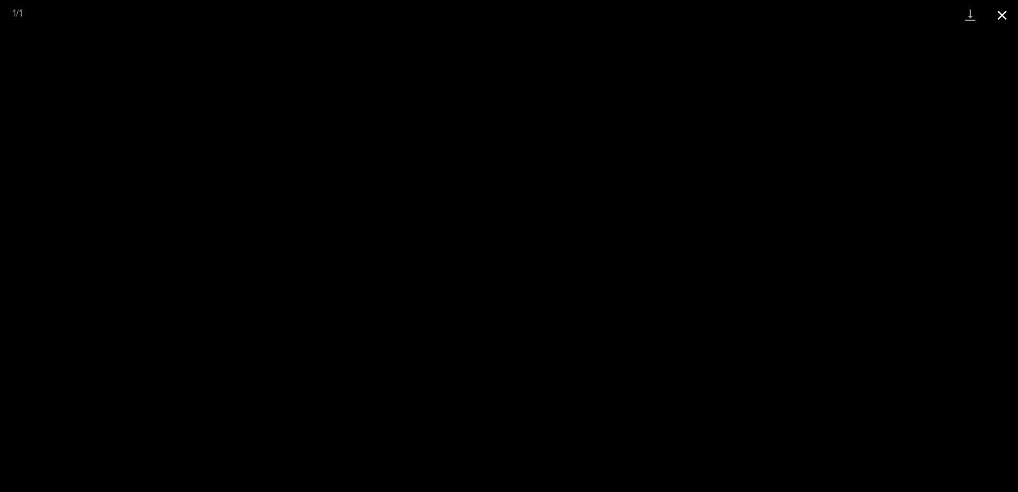
click at [1005, 17] on button "Close gallery" at bounding box center [1002, 15] width 32 height 30
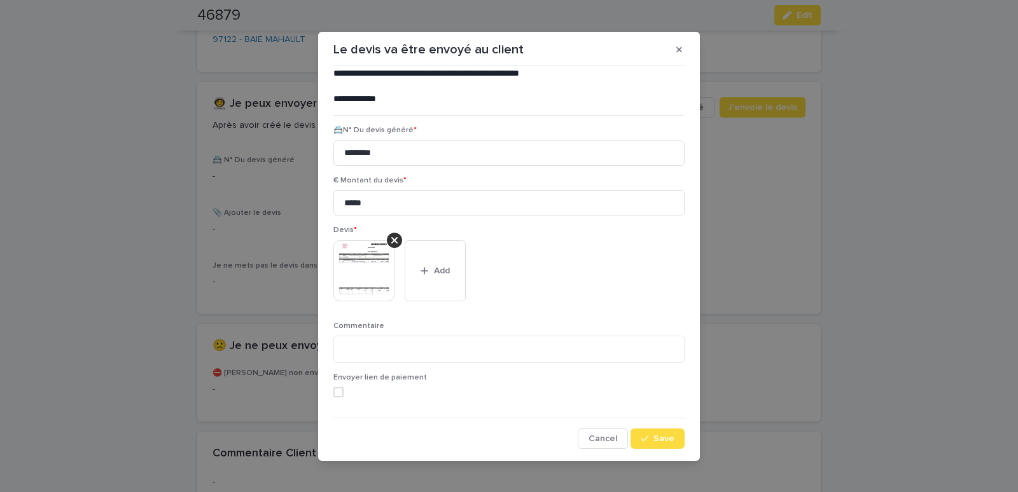
scroll to position [6, 0]
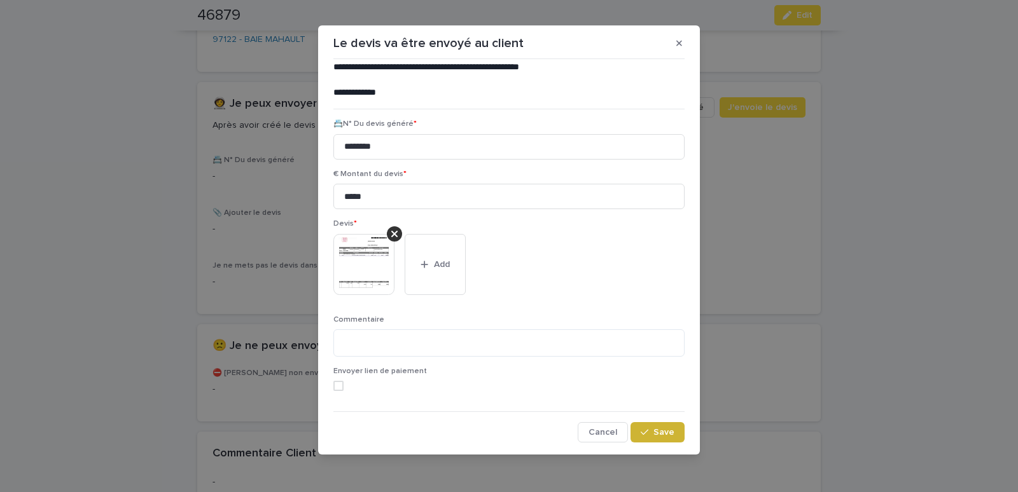
click at [653, 436] on span "Save" at bounding box center [663, 432] width 21 height 9
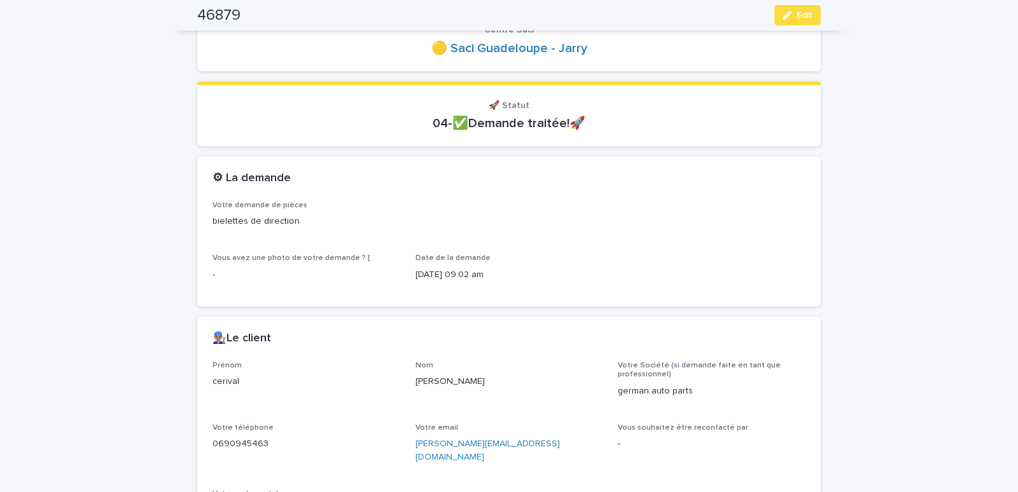
scroll to position [0, 0]
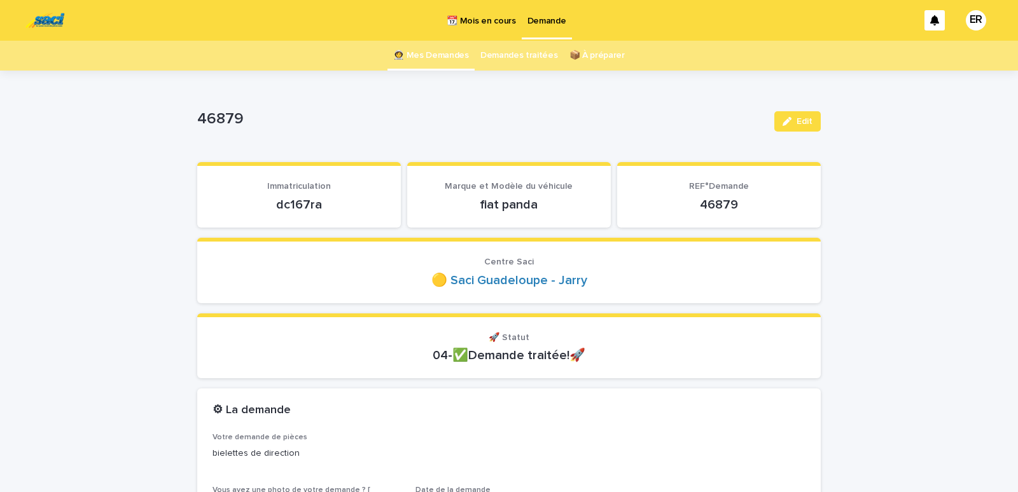
click at [429, 52] on link "👩‍🚀 Mes Demandes" at bounding box center [431, 56] width 76 height 30
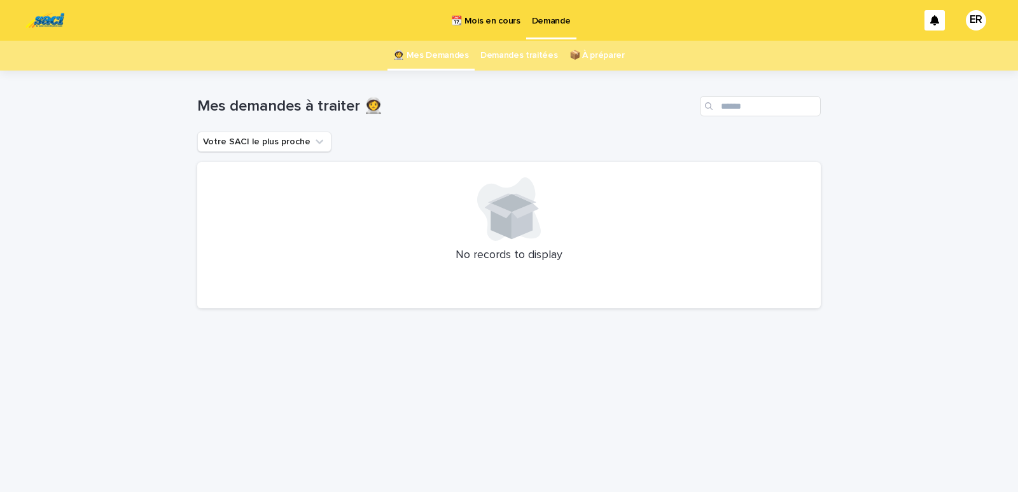
click at [487, 20] on p "📆 Mois en cours" at bounding box center [485, 13] width 69 height 27
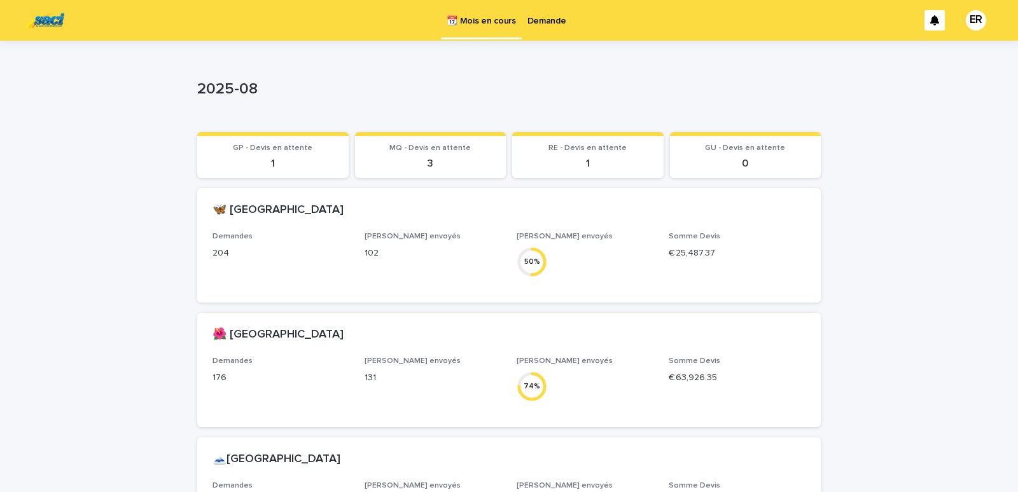
click at [533, 22] on p "Demande" at bounding box center [546, 13] width 39 height 27
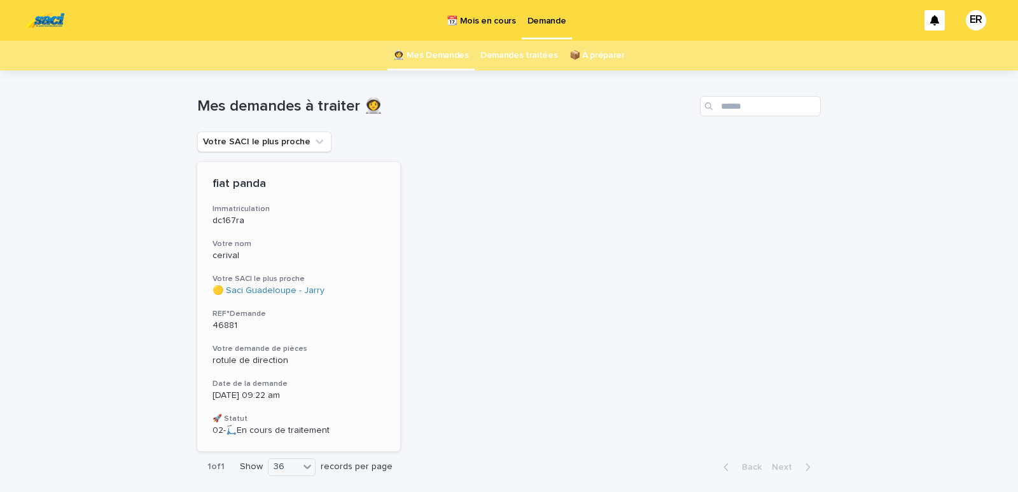
click at [268, 240] on h3 "Votre nom" at bounding box center [298, 244] width 172 height 10
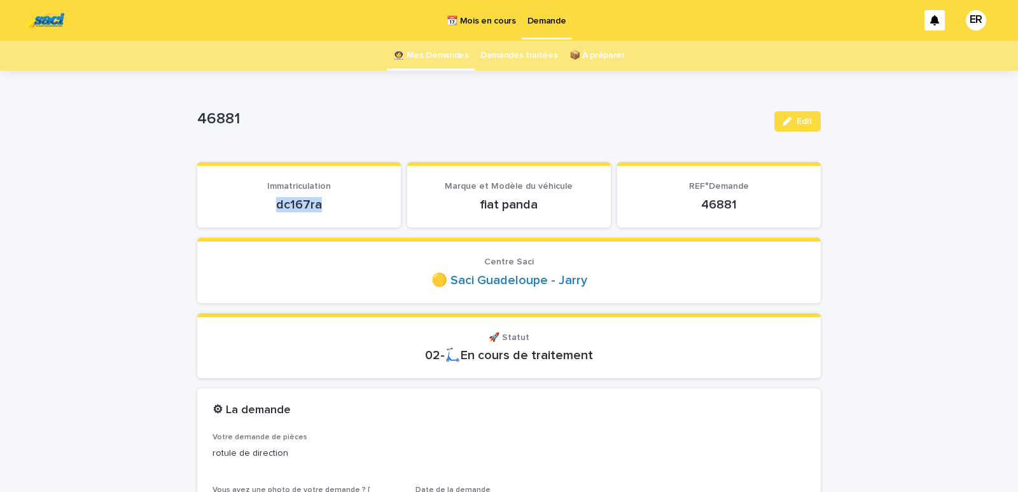
drag, startPoint x: 268, startPoint y: 207, endPoint x: 326, endPoint y: 207, distance: 57.9
click at [326, 207] on p "dc167ra" at bounding box center [298, 204] width 173 height 15
copy p "dc167ra"
click at [482, 18] on p "📆 Mois en cours" at bounding box center [481, 13] width 69 height 27
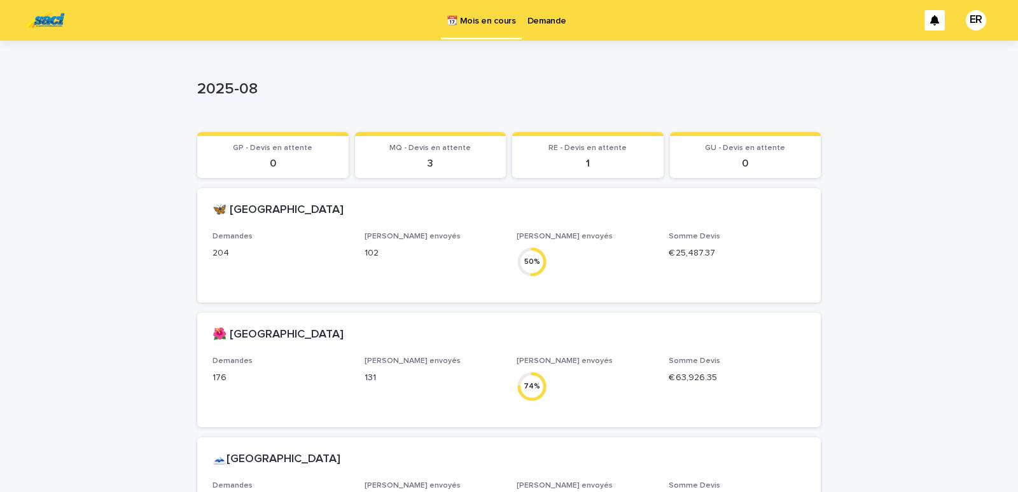
click at [550, 22] on p "Demande" at bounding box center [546, 13] width 39 height 27
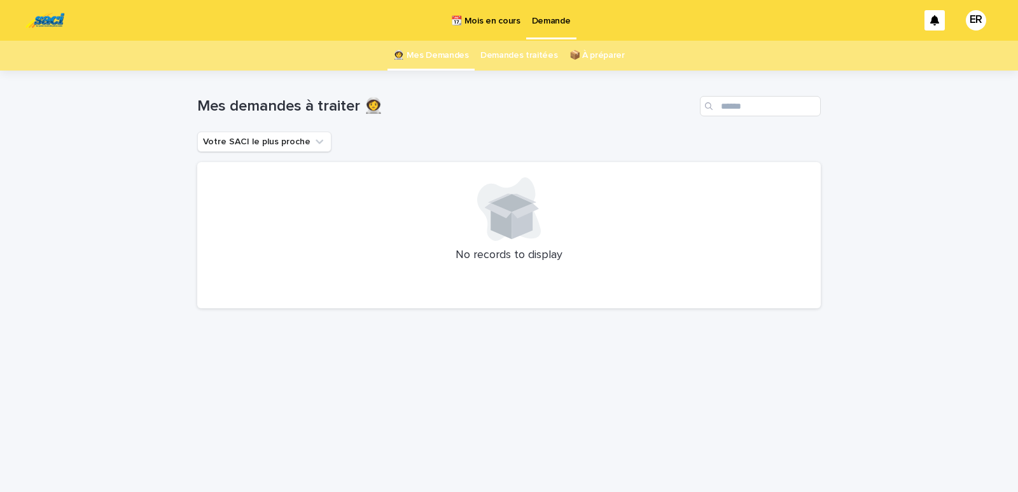
click at [428, 52] on link "👩‍🚀 Mes Demandes" at bounding box center [431, 56] width 76 height 30
click at [485, 18] on p "📆 Mois en cours" at bounding box center [485, 13] width 69 height 27
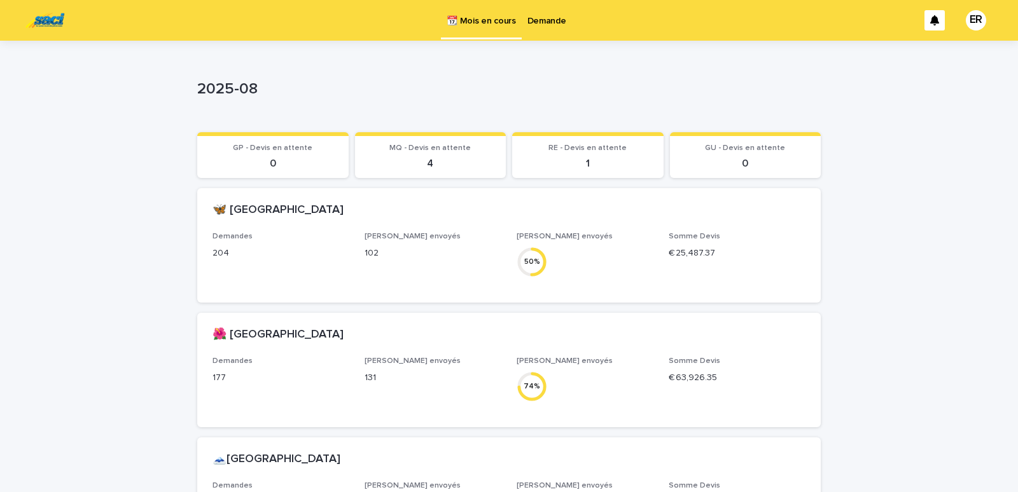
click at [540, 21] on p "Demande" at bounding box center [546, 13] width 39 height 27
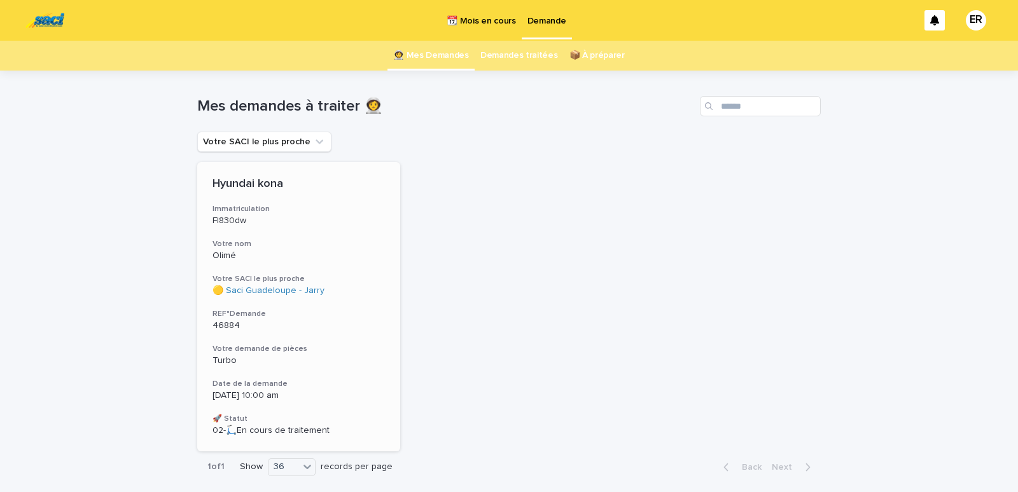
click at [264, 247] on h3 "Votre nom" at bounding box center [298, 244] width 172 height 10
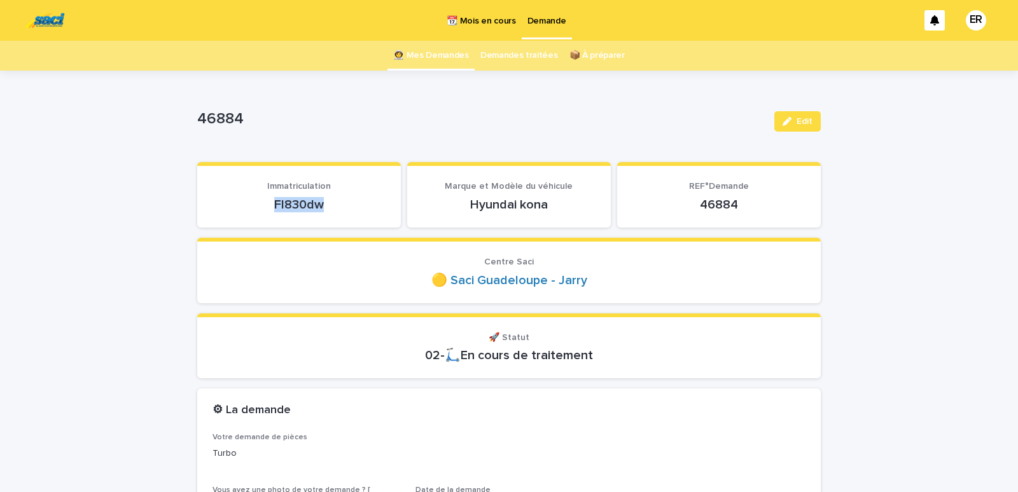
drag, startPoint x: 265, startPoint y: 200, endPoint x: 335, endPoint y: 204, distance: 70.7
click at [335, 204] on p "Fl830dw" at bounding box center [298, 204] width 173 height 15
copy p "Fl830dw"
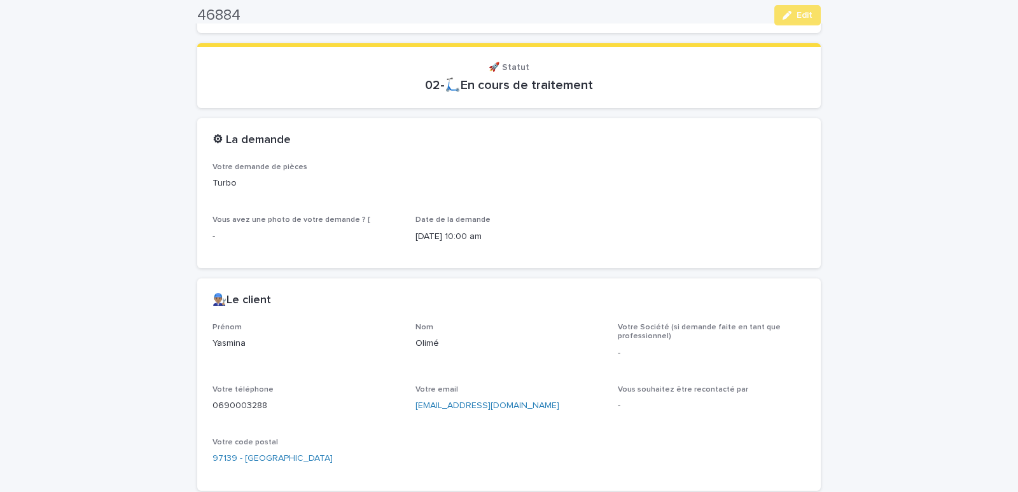
scroll to position [487, 0]
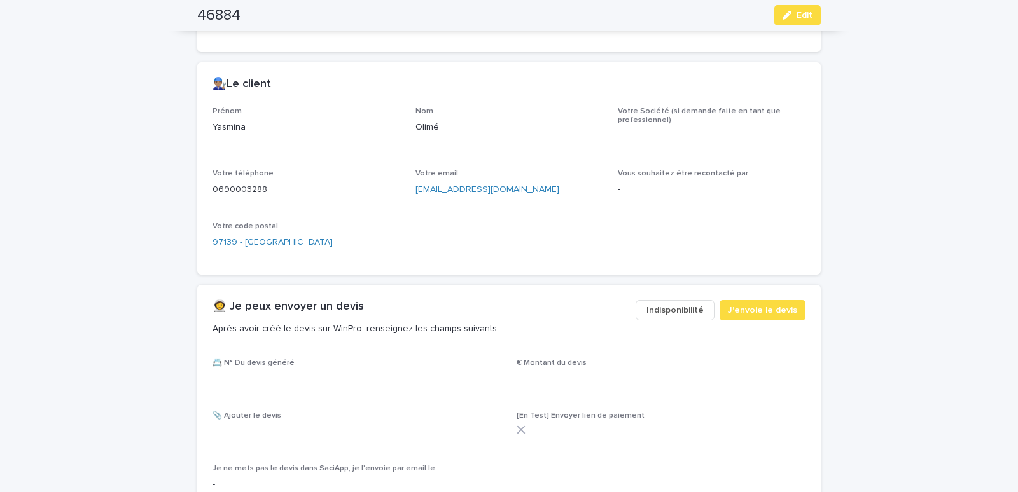
click at [673, 314] on span "Indisponibilité" at bounding box center [674, 310] width 57 height 13
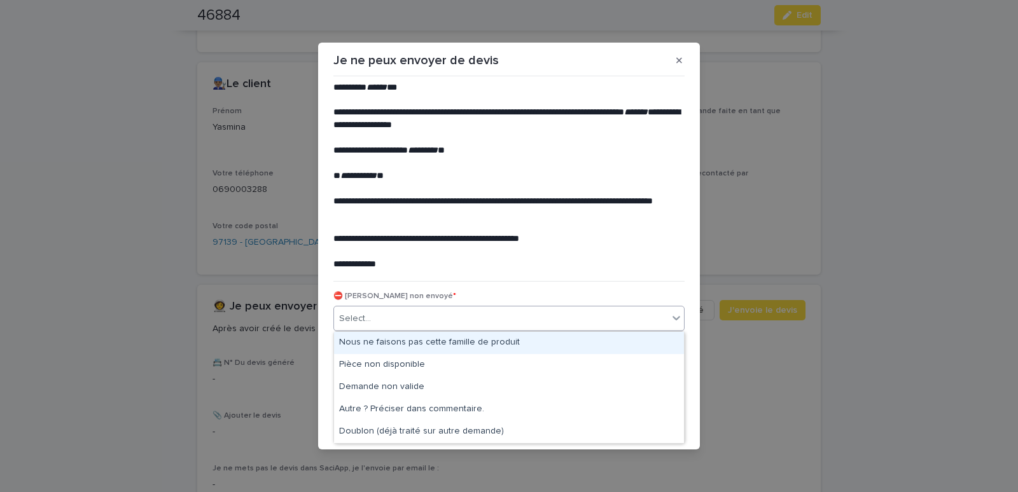
click at [610, 322] on div "Select..." at bounding box center [501, 319] width 334 height 21
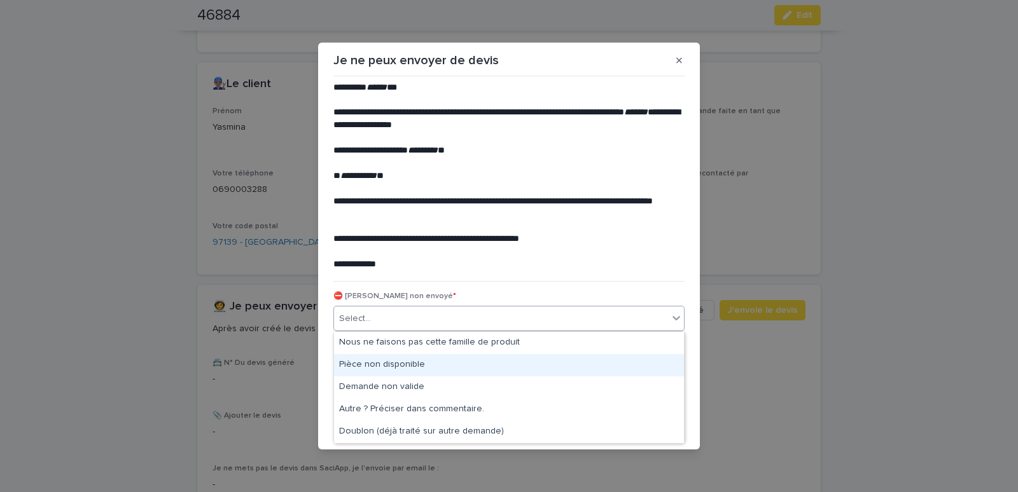
click at [372, 360] on div "Pièce non disponible" at bounding box center [509, 365] width 350 height 22
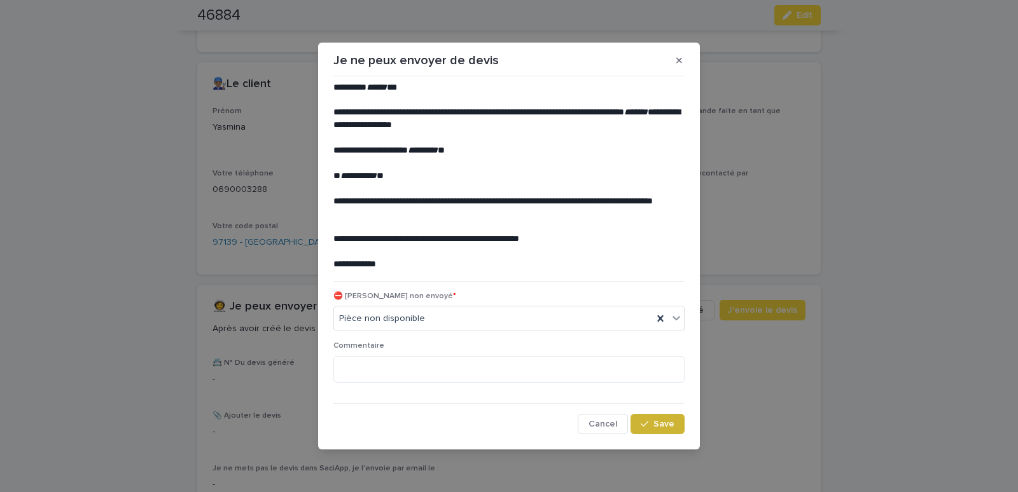
click at [662, 428] on span "Save" at bounding box center [663, 424] width 21 height 9
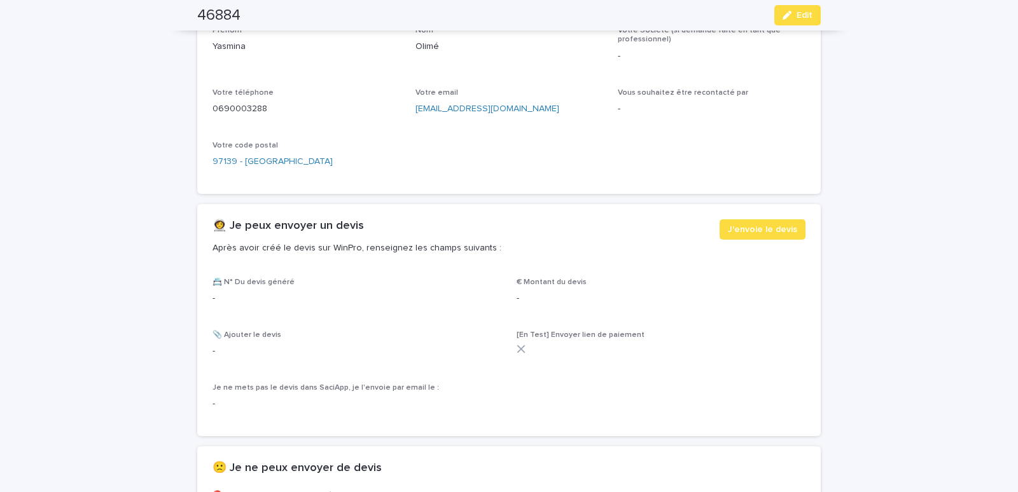
click at [295, 397] on div "👩‍🚀 Je peux envoyer un devis Après avoir créé le devis sur WinPro, renseignez l…" at bounding box center [508, 420] width 623 height 433
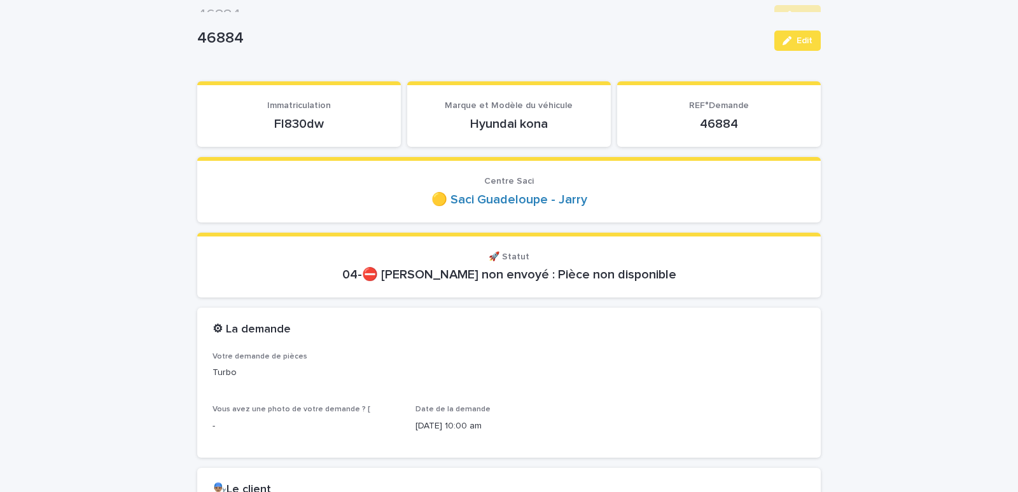
scroll to position [0, 0]
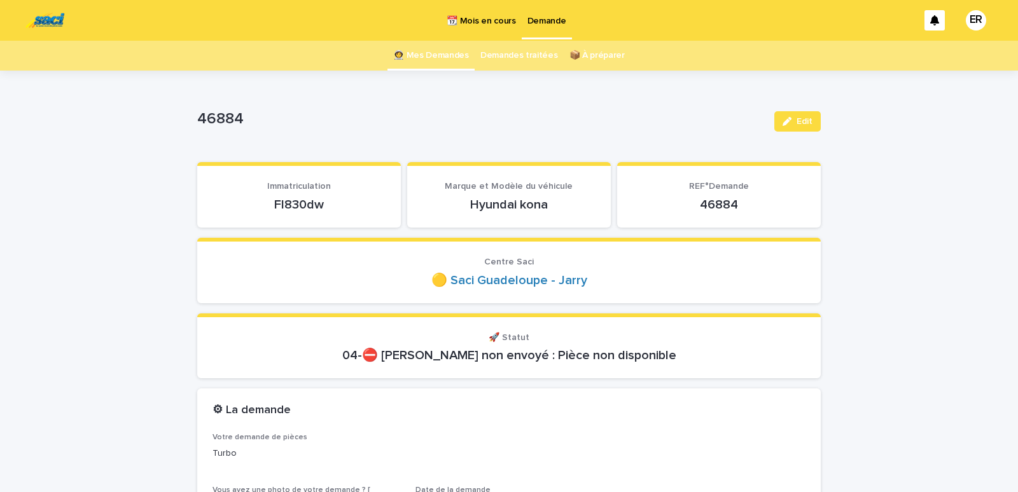
click at [420, 48] on link "👩‍🚀 Mes Demandes" at bounding box center [431, 56] width 76 height 30
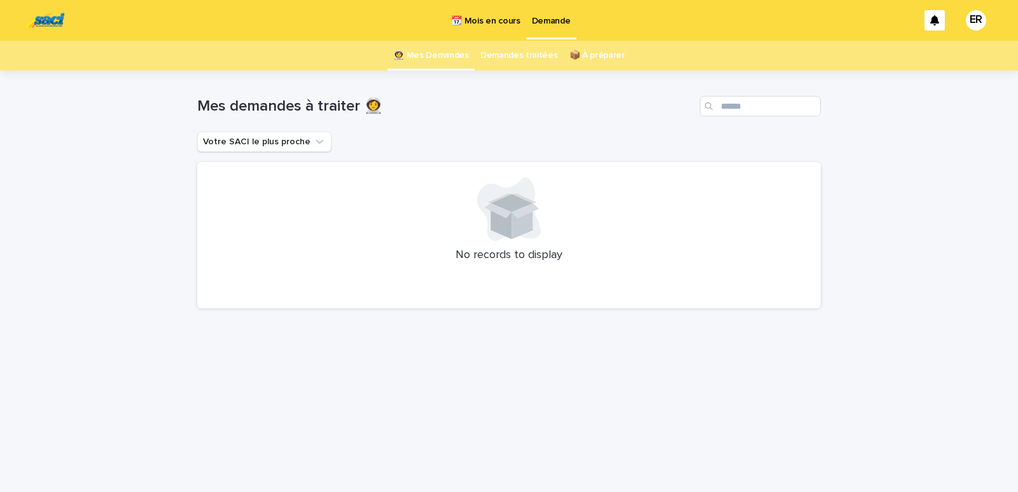
click at [482, 15] on p "📆 Mois en cours" at bounding box center [485, 13] width 69 height 27
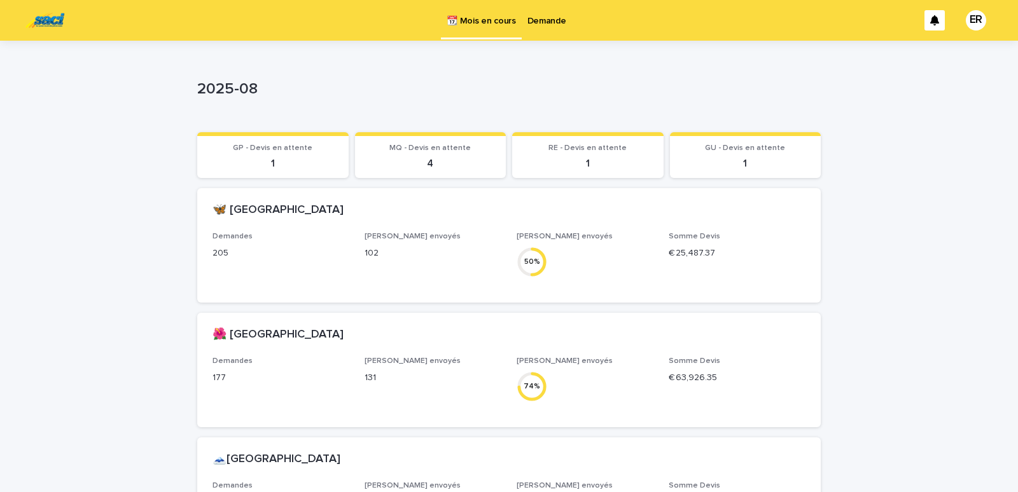
click at [553, 24] on p "Demande" at bounding box center [546, 13] width 39 height 27
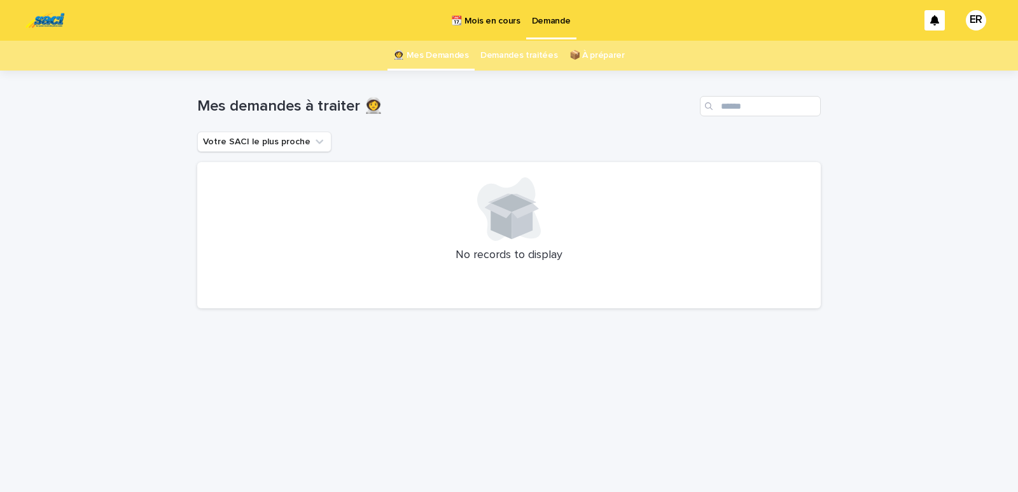
click at [494, 19] on p "📆 Mois en cours" at bounding box center [485, 13] width 69 height 27
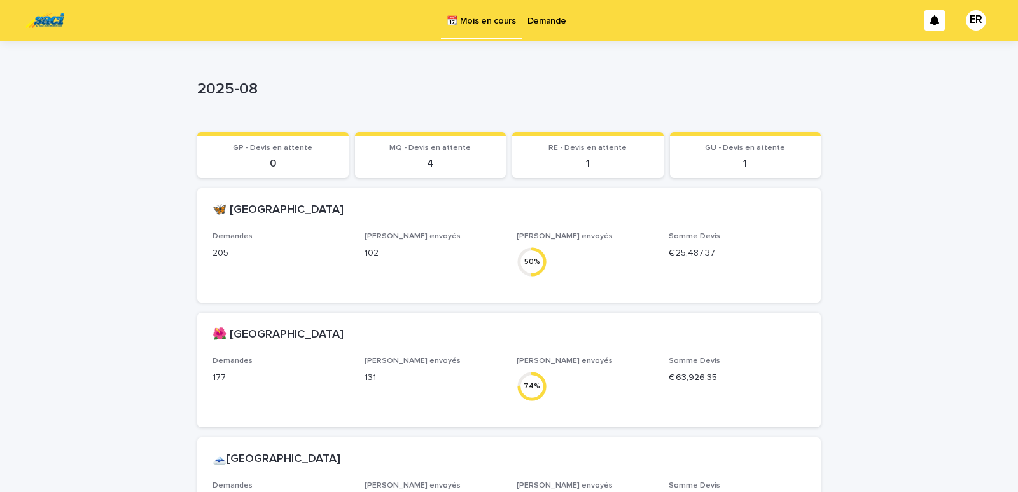
click at [559, 13] on p "Demande" at bounding box center [546, 13] width 39 height 27
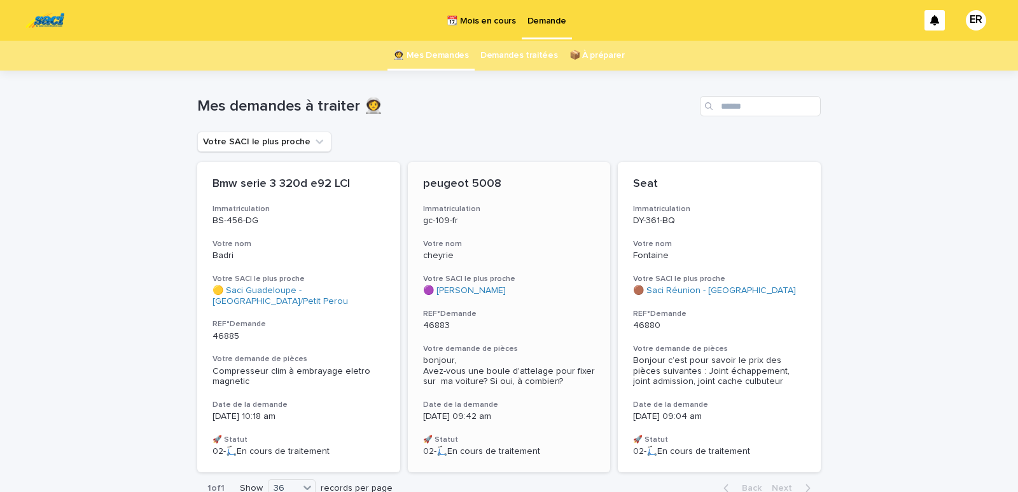
scroll to position [75, 0]
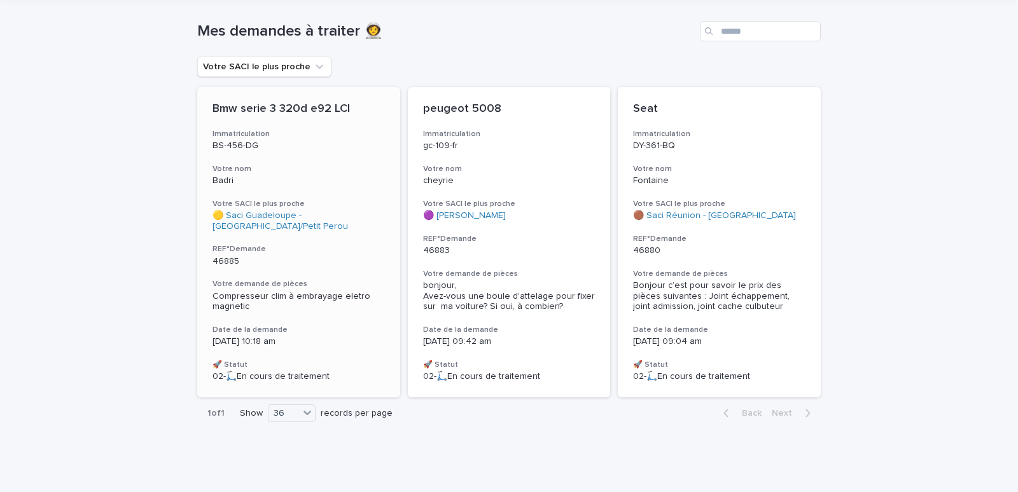
click at [309, 172] on h3 "Votre nom" at bounding box center [298, 169] width 172 height 10
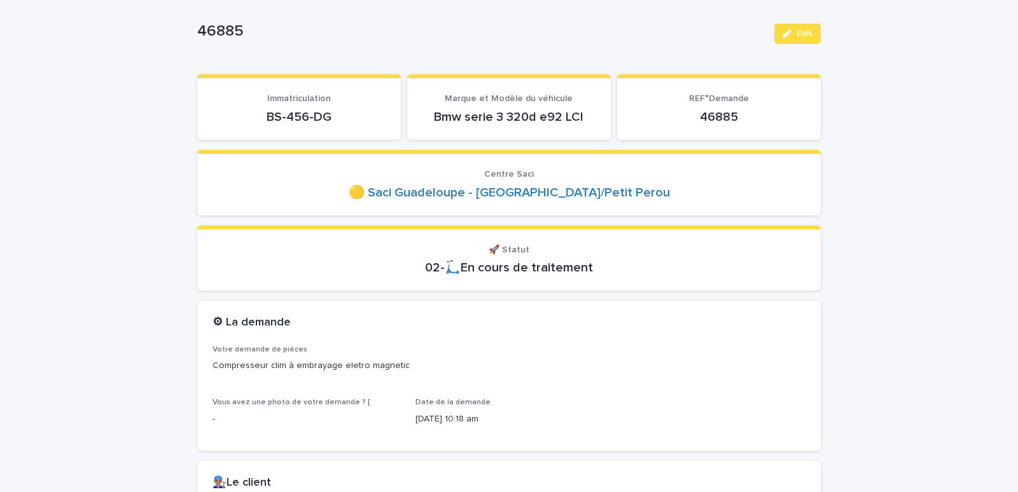
scroll to position [108, 0]
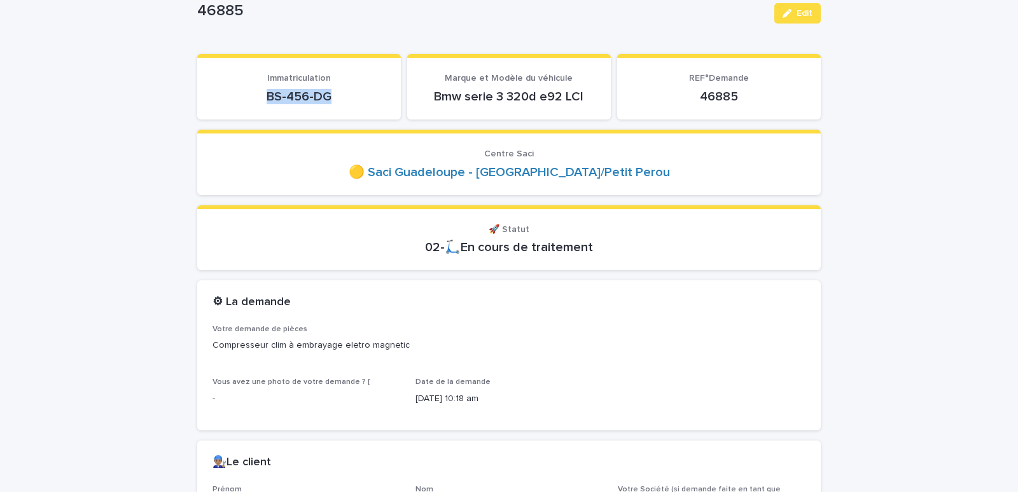
drag, startPoint x: 260, startPoint y: 96, endPoint x: 352, endPoint y: 92, distance: 91.7
click at [352, 92] on p "BS-456-DG" at bounding box center [298, 96] width 173 height 15
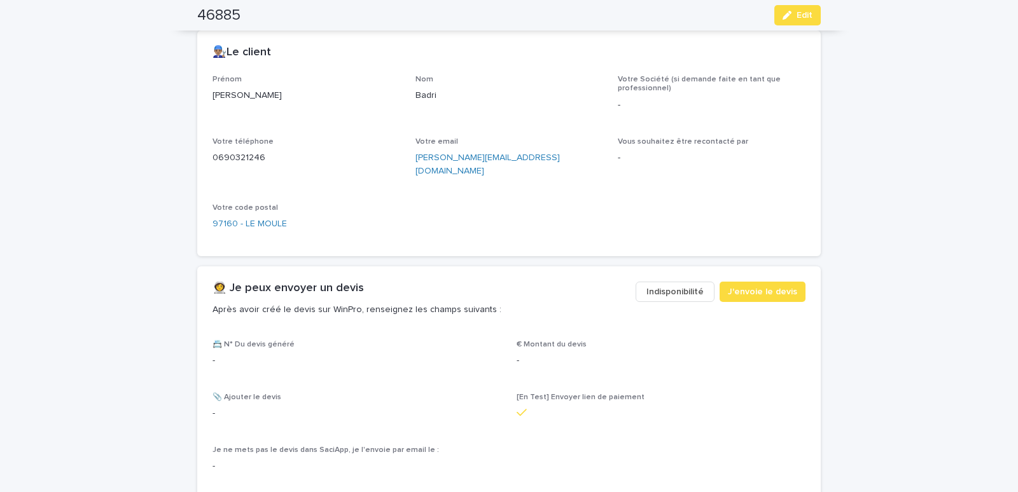
scroll to position [541, 0]
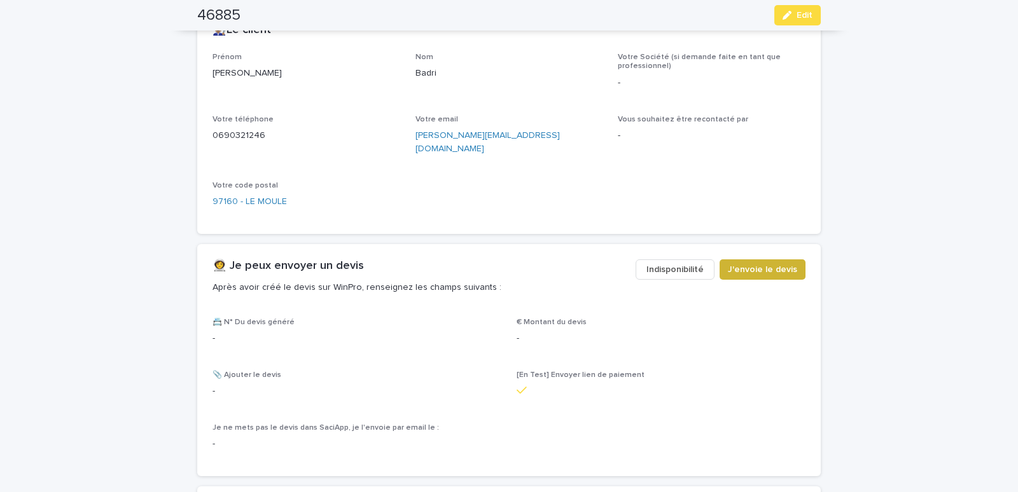
click at [753, 260] on button "J'envoie le devis" at bounding box center [763, 270] width 86 height 20
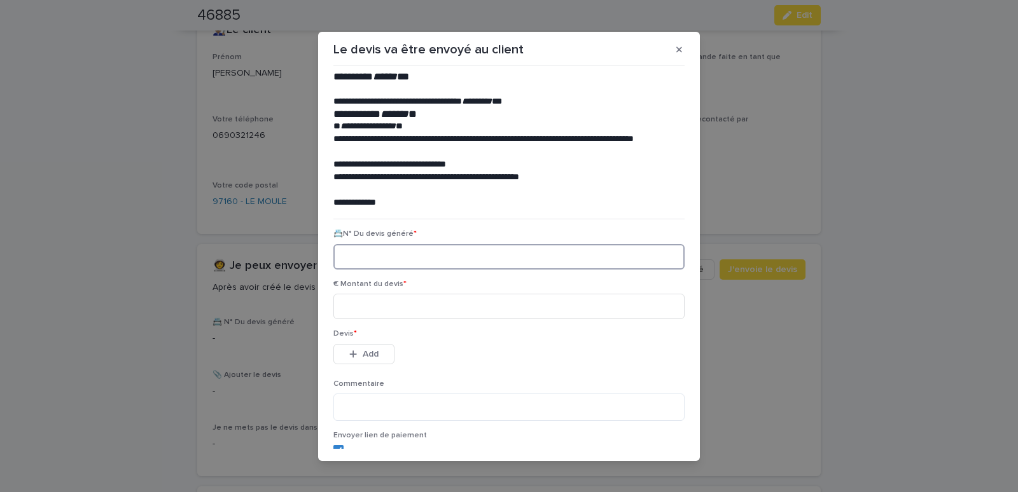
click at [374, 260] on input at bounding box center [508, 256] width 351 height 25
paste input "********"
type input "********"
click at [370, 298] on input at bounding box center [508, 306] width 351 height 25
type input "******"
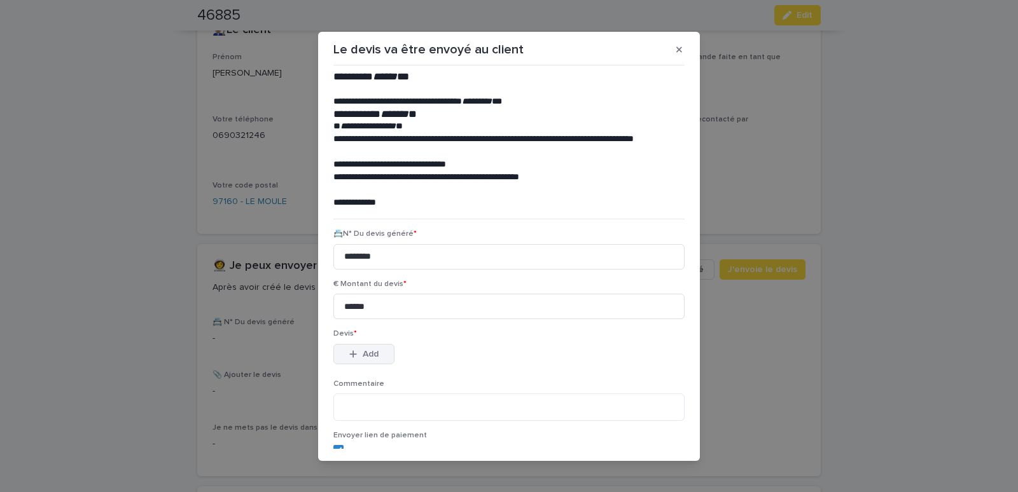
click at [363, 355] on span "Add" at bounding box center [371, 354] width 16 height 9
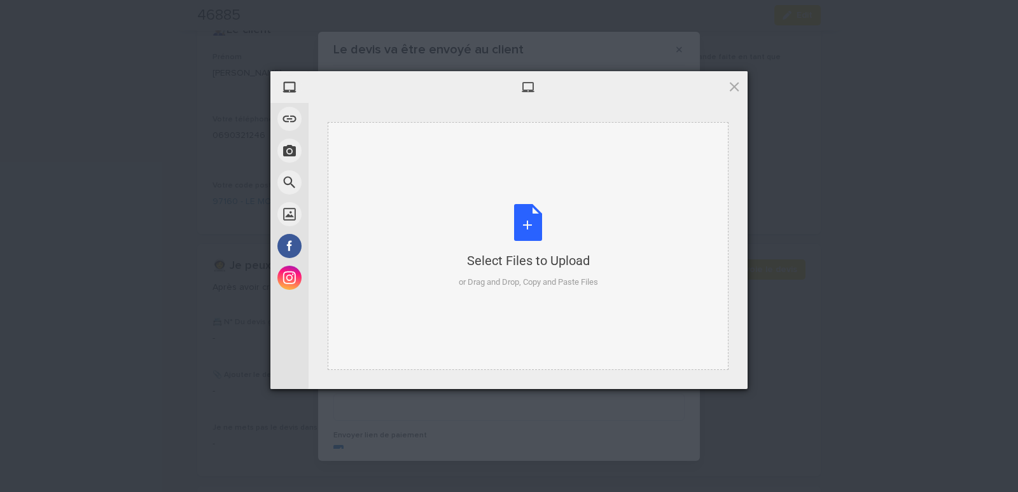
click at [376, 149] on div "Select Files to Upload or Drag and Drop, Copy and Paste Files" at bounding box center [528, 246] width 401 height 248
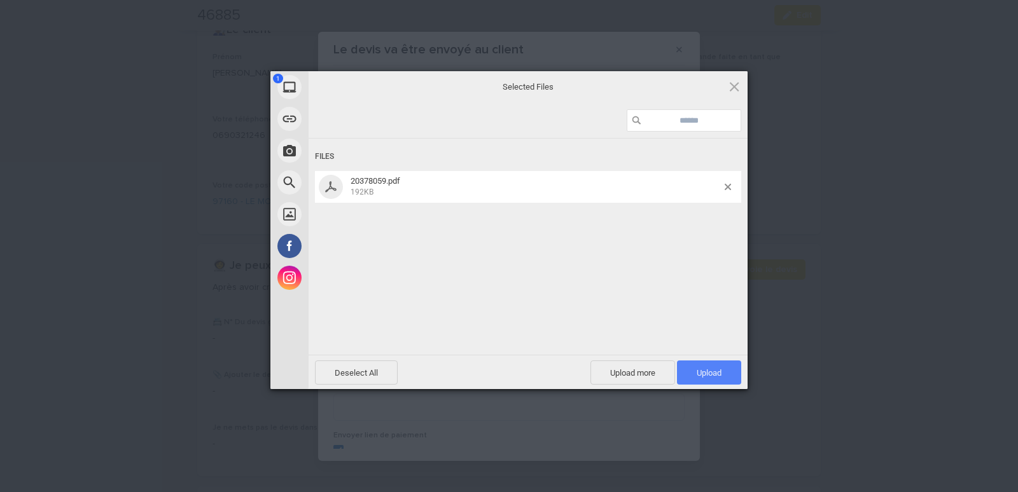
click at [713, 377] on span "Upload 1" at bounding box center [709, 373] width 25 height 10
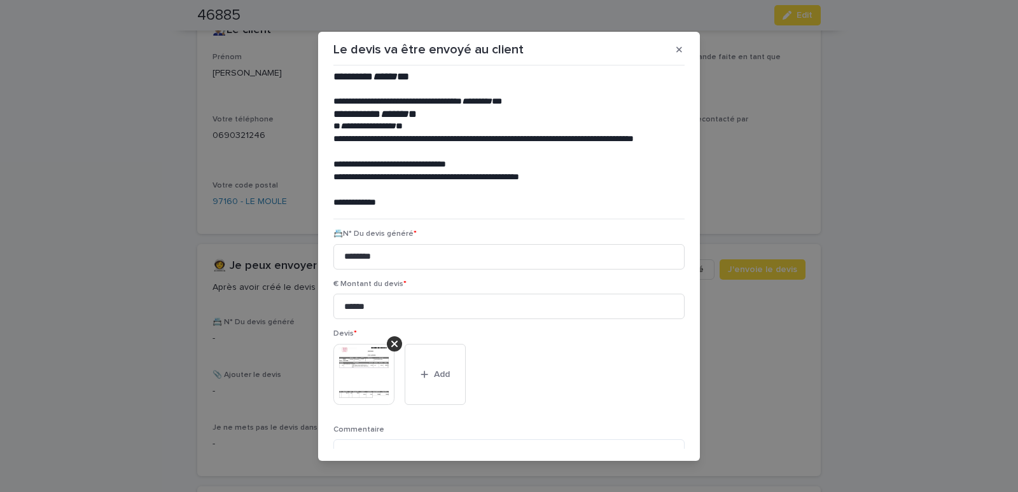
scroll to position [104, 0]
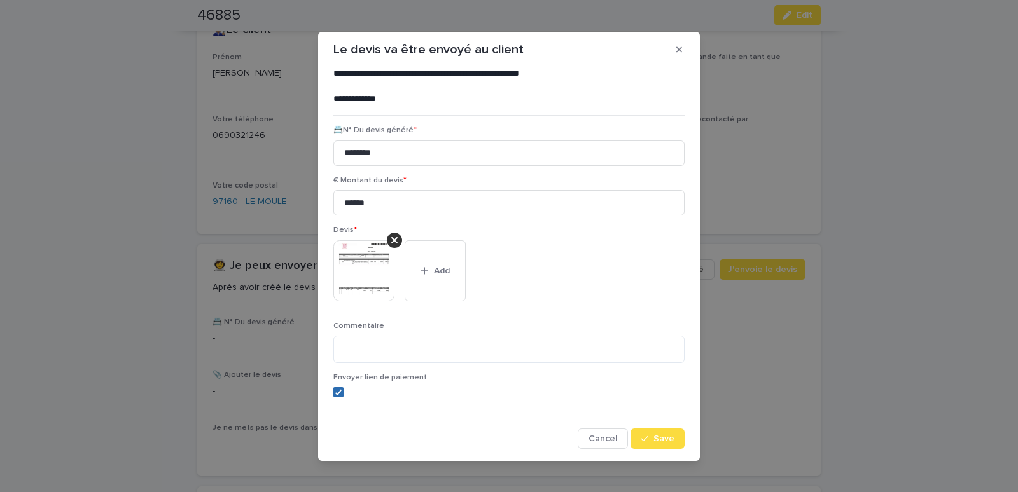
click at [335, 387] on span at bounding box center [338, 392] width 10 height 10
click at [661, 440] on span "Save" at bounding box center [663, 439] width 21 height 9
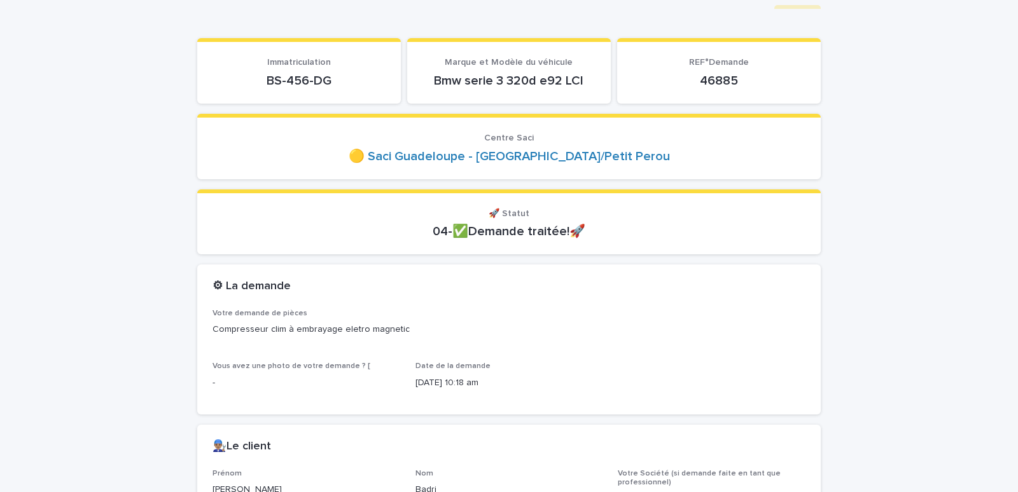
scroll to position [0, 0]
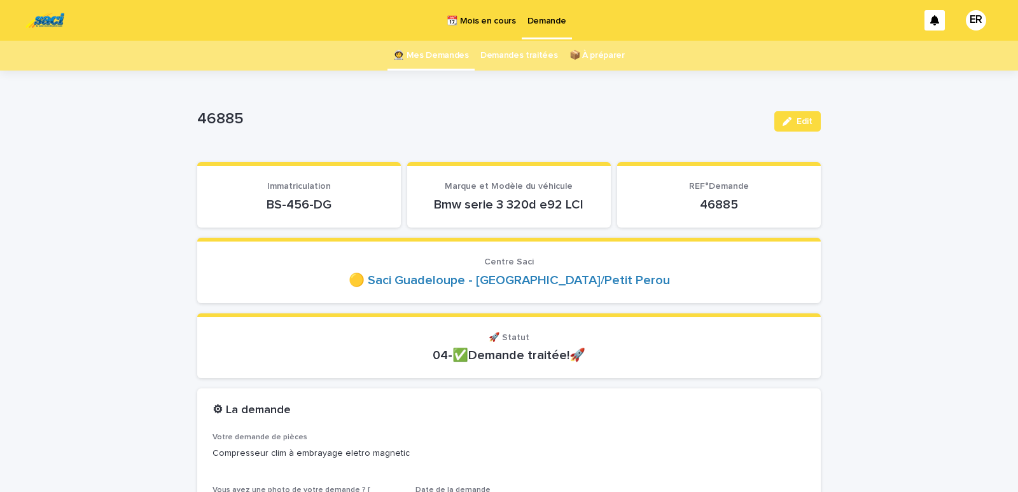
click at [440, 55] on link "👩‍🚀 Mes Demandes" at bounding box center [431, 56] width 76 height 30
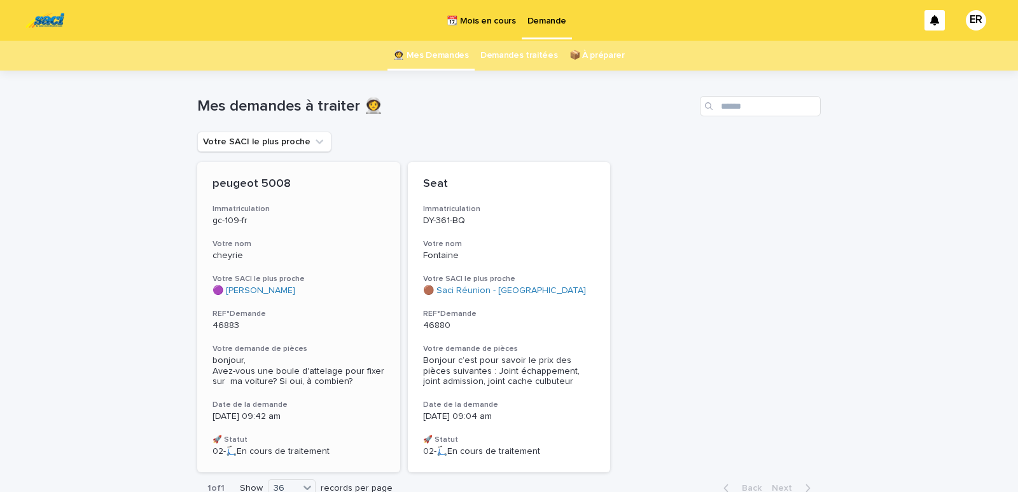
click at [270, 225] on p "gc-109-fr" at bounding box center [298, 221] width 172 height 11
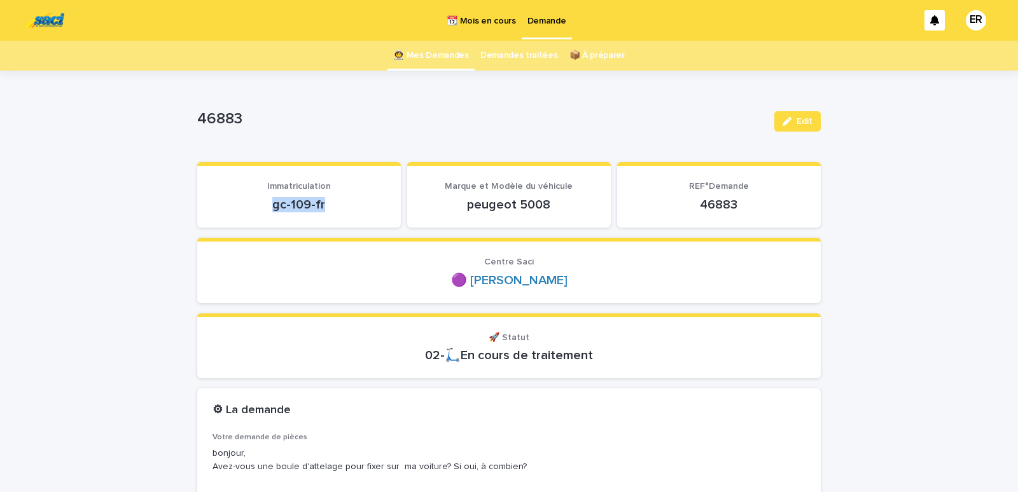
drag, startPoint x: 258, startPoint y: 207, endPoint x: 327, endPoint y: 201, distance: 68.9
click at [327, 201] on p "gc-109-fr" at bounding box center [298, 204] width 173 height 15
copy p "gc-109-fr"
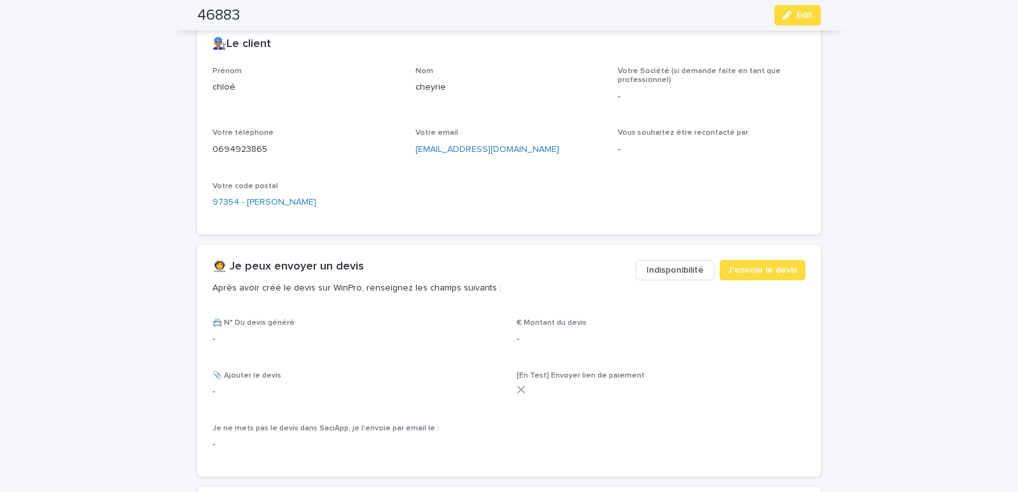
scroll to position [541, 0]
click at [665, 268] on span "Indisponibilité" at bounding box center [674, 269] width 57 height 13
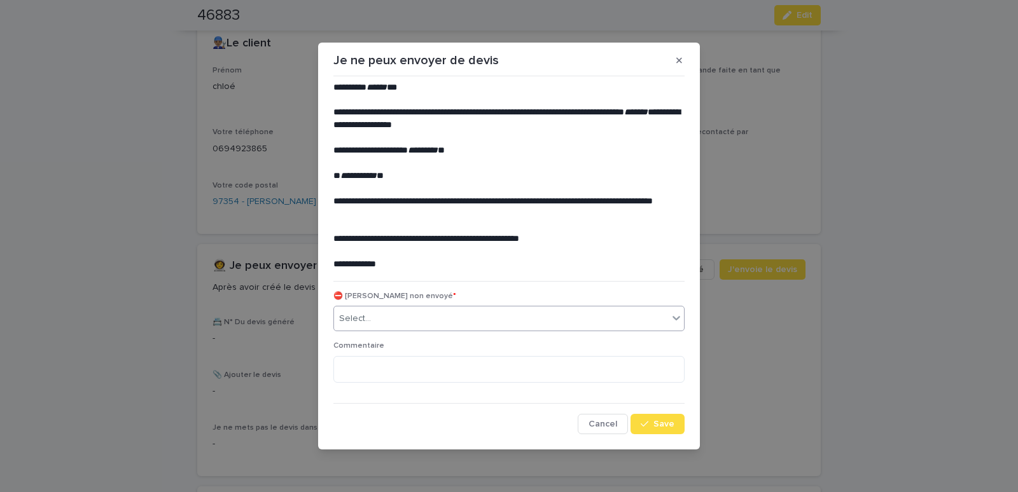
click at [412, 319] on div "Select..." at bounding box center [501, 319] width 334 height 21
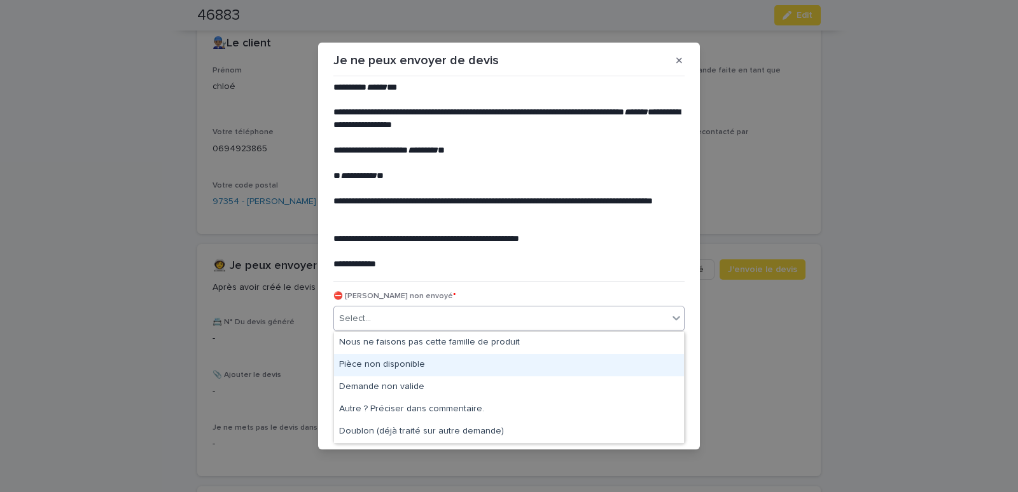
click at [363, 365] on div "Pièce non disponible" at bounding box center [509, 365] width 350 height 22
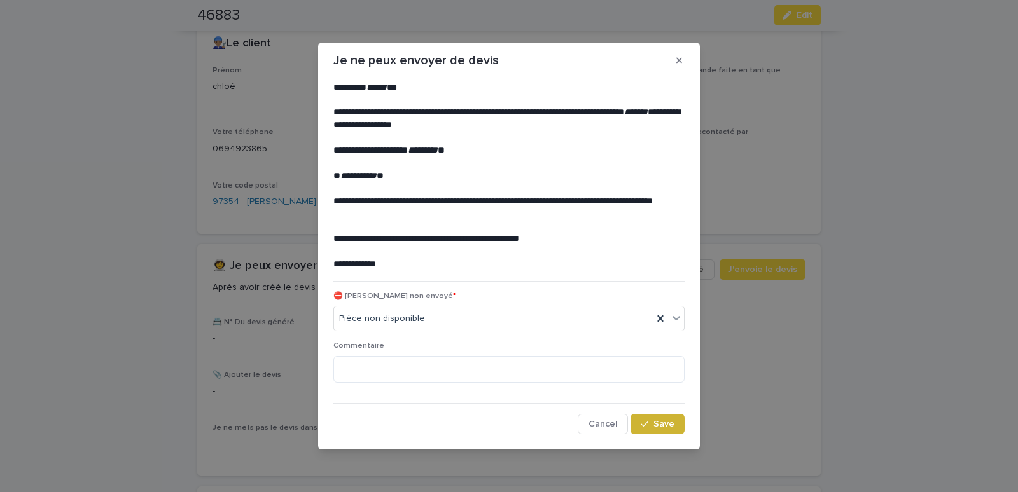
click at [653, 423] on div "button" at bounding box center [647, 424] width 13 height 9
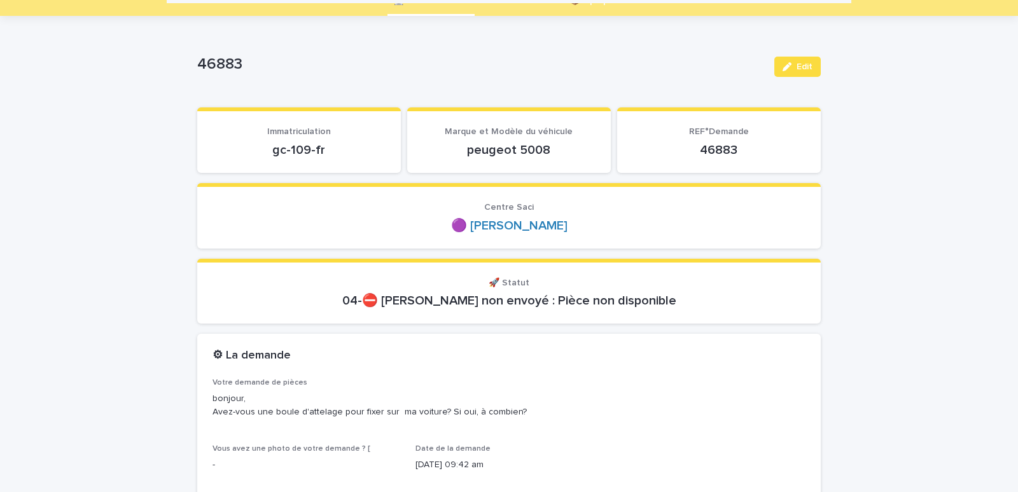
scroll to position [0, 0]
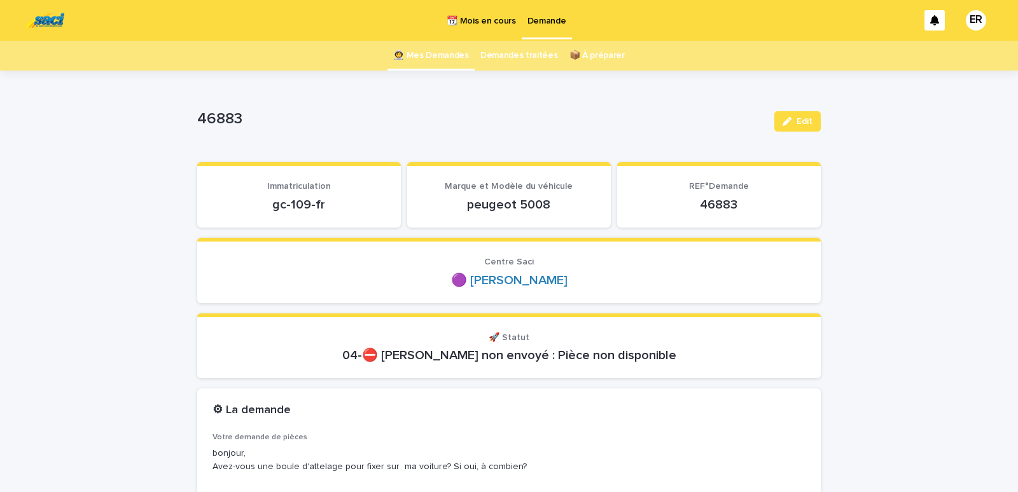
click at [424, 50] on link "👩‍🚀 Mes Demandes" at bounding box center [431, 56] width 76 height 30
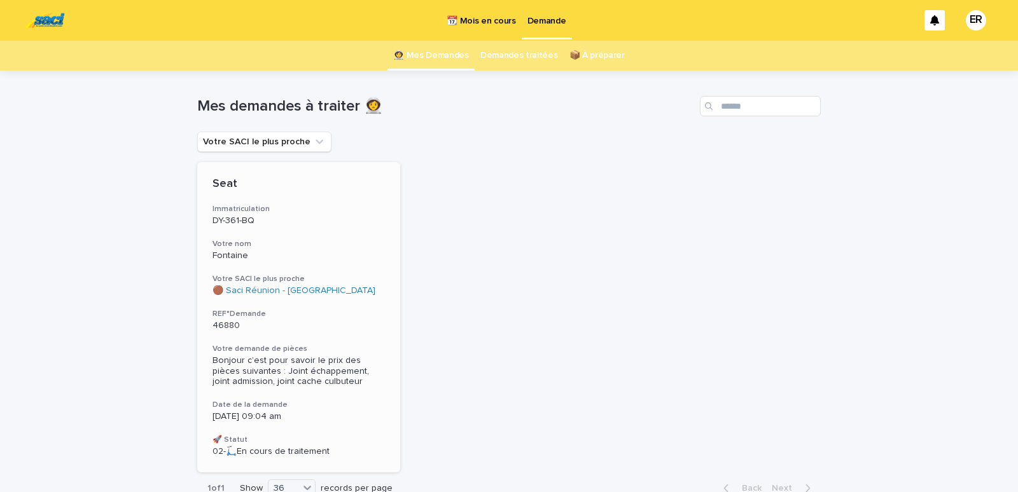
click at [292, 245] on h3 "Votre nom" at bounding box center [298, 244] width 172 height 10
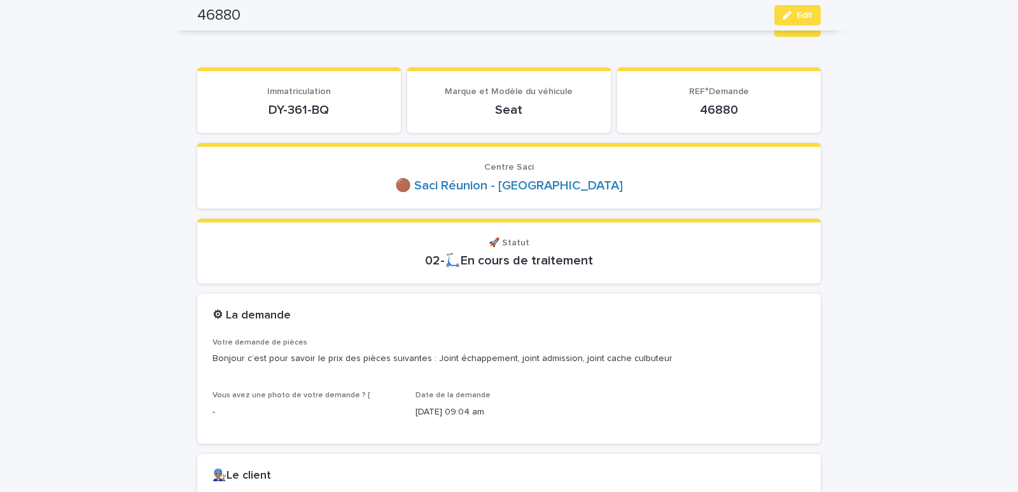
scroll to position [54, 0]
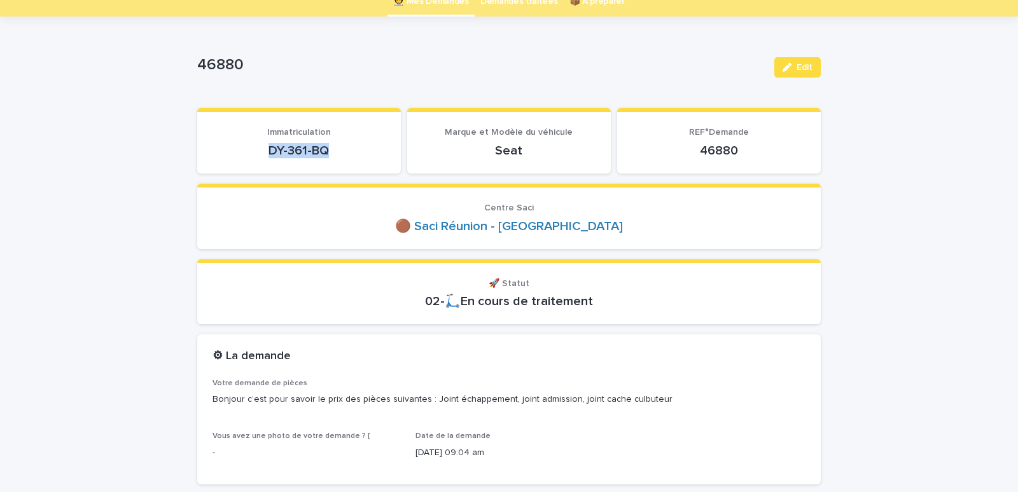
drag, startPoint x: 258, startPoint y: 151, endPoint x: 339, endPoint y: 148, distance: 81.5
click at [339, 148] on p "DY-361-BQ" at bounding box center [298, 150] width 173 height 15
copy p "DY-361-BQ"
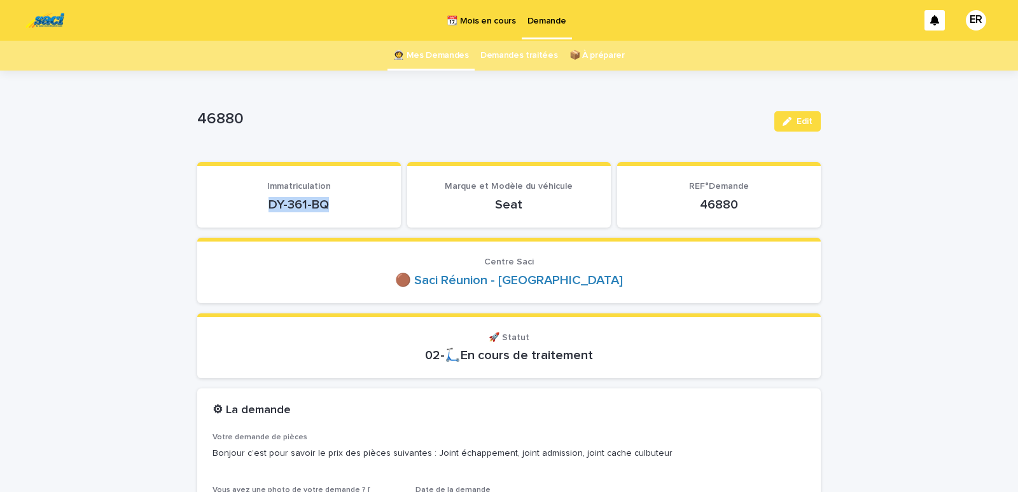
click at [431, 48] on link "👩‍🚀 Mes Demandes" at bounding box center [431, 56] width 76 height 30
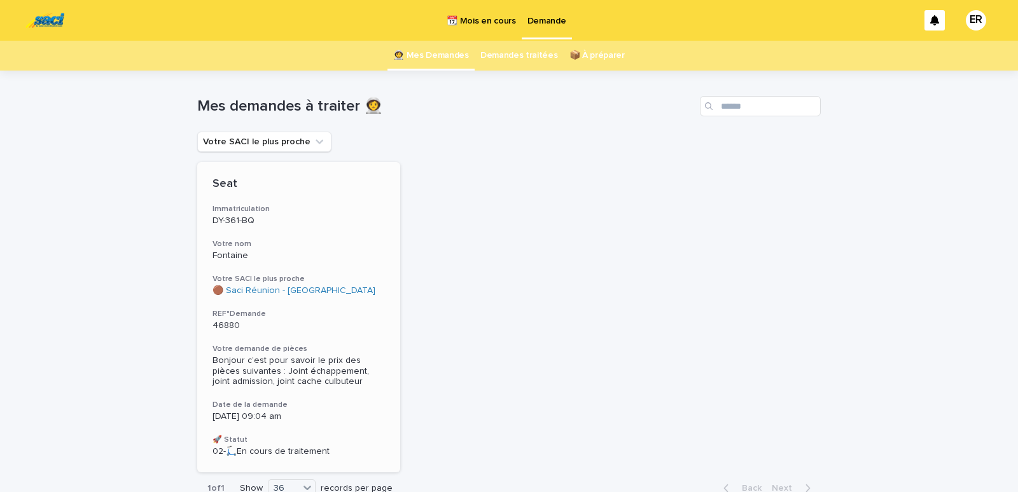
click at [297, 220] on p "DY-361-BQ" at bounding box center [298, 221] width 172 height 11
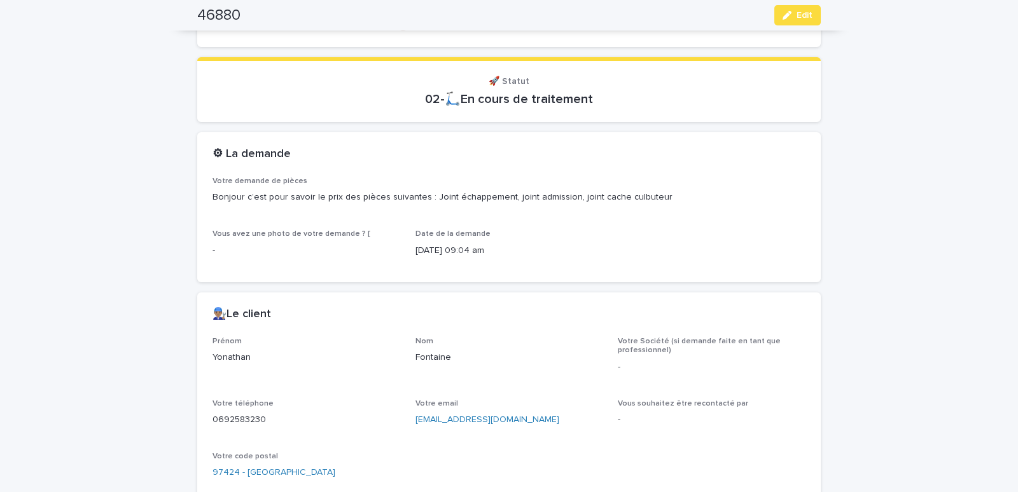
scroll to position [419, 0]
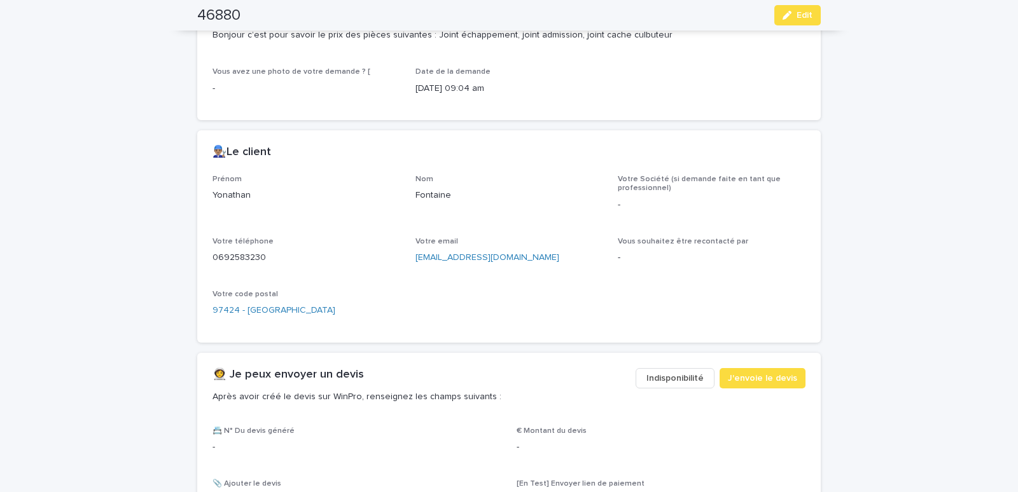
click at [673, 384] on span "Indisponibilité" at bounding box center [674, 378] width 57 height 13
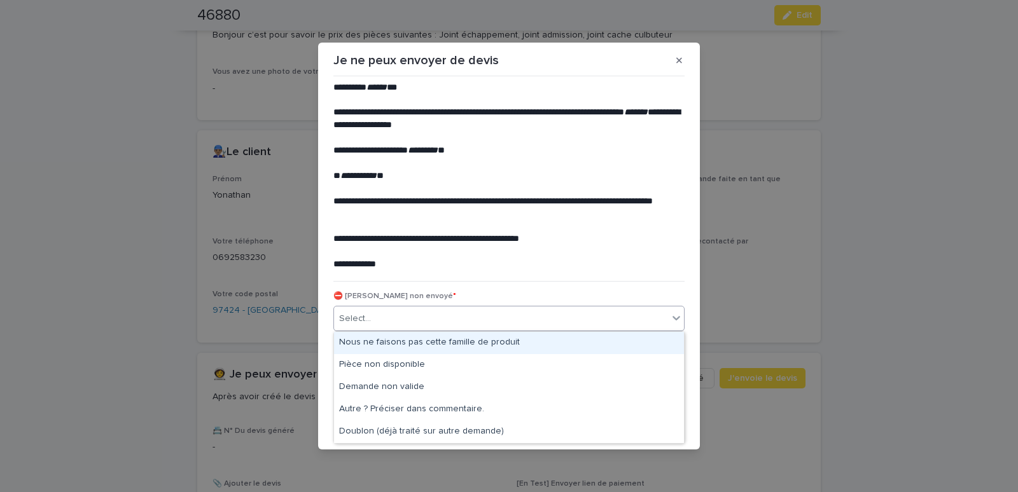
click at [471, 317] on div "Select..." at bounding box center [501, 319] width 334 height 21
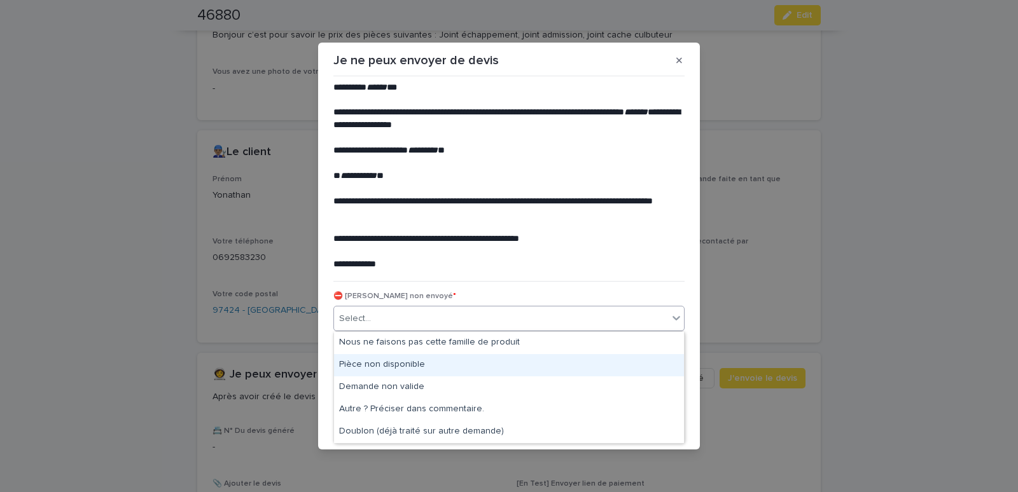
click at [350, 361] on div "Pièce non disponible" at bounding box center [509, 365] width 350 height 22
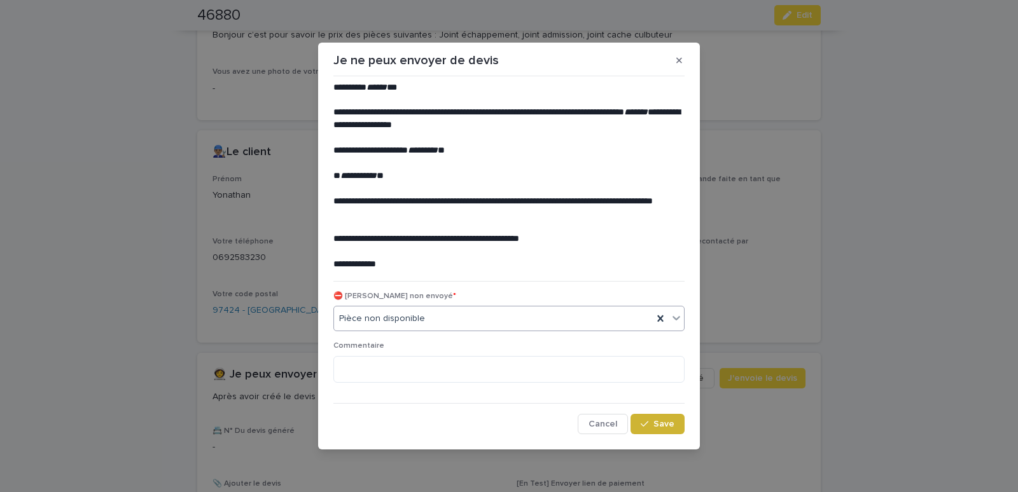
click at [643, 428] on icon "button" at bounding box center [645, 424] width 8 height 9
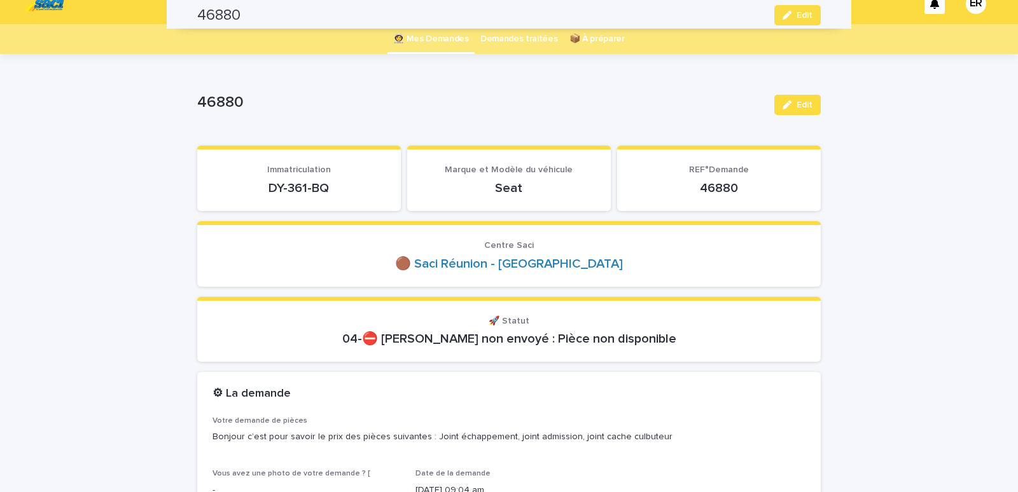
scroll to position [0, 0]
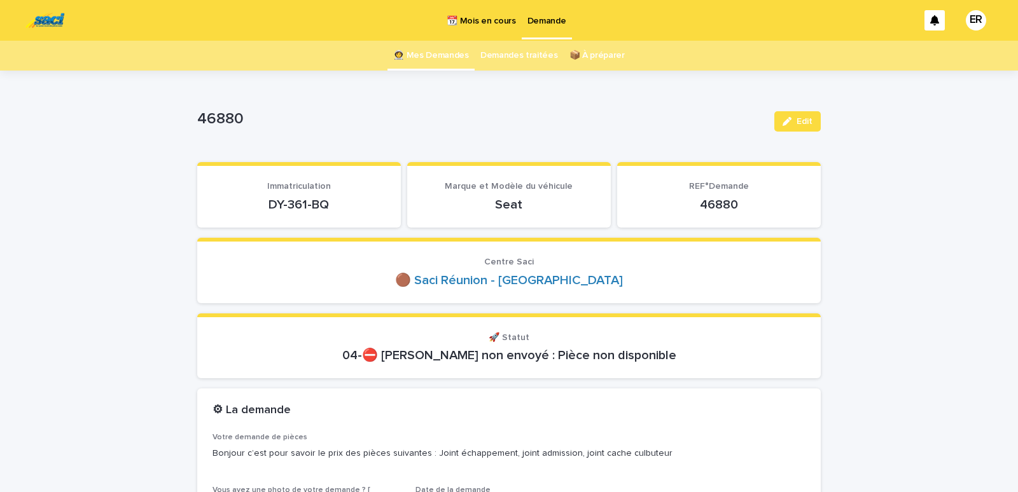
click at [432, 55] on link "👩‍🚀 Mes Demandes" at bounding box center [431, 56] width 76 height 30
